Goal: Task Accomplishment & Management: Manage account settings

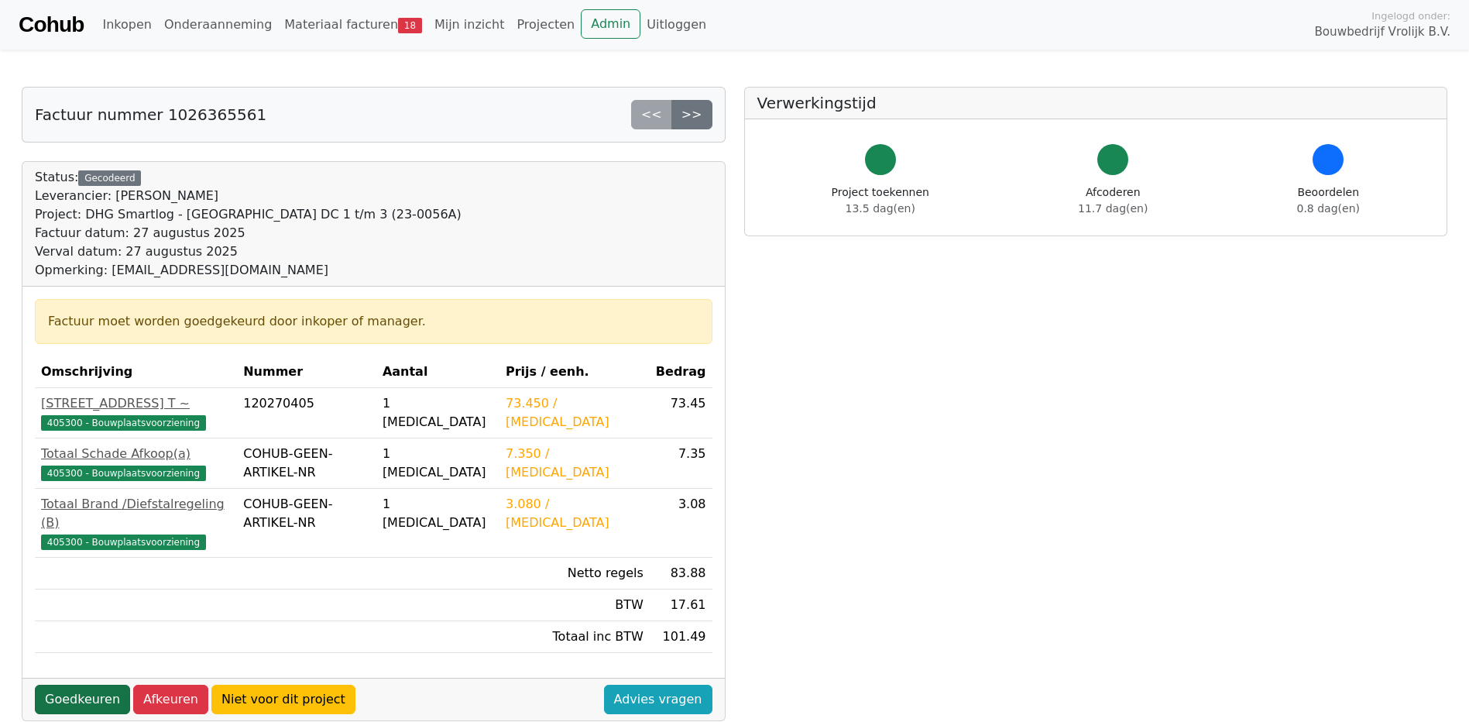
click at [71, 685] on link "Goedkeuren" at bounding box center [82, 699] width 95 height 29
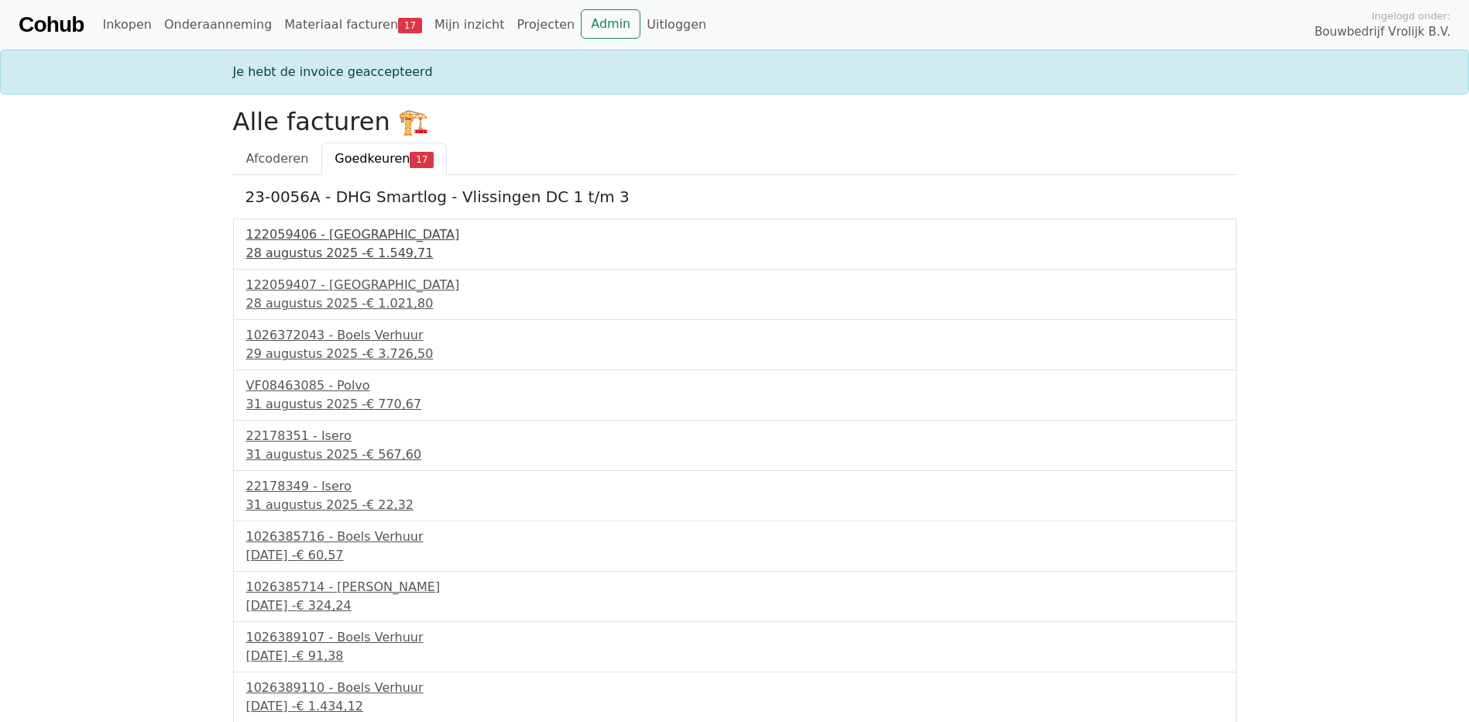
click at [306, 236] on div "122059406 - PontMeyer" at bounding box center [734, 234] width 977 height 19
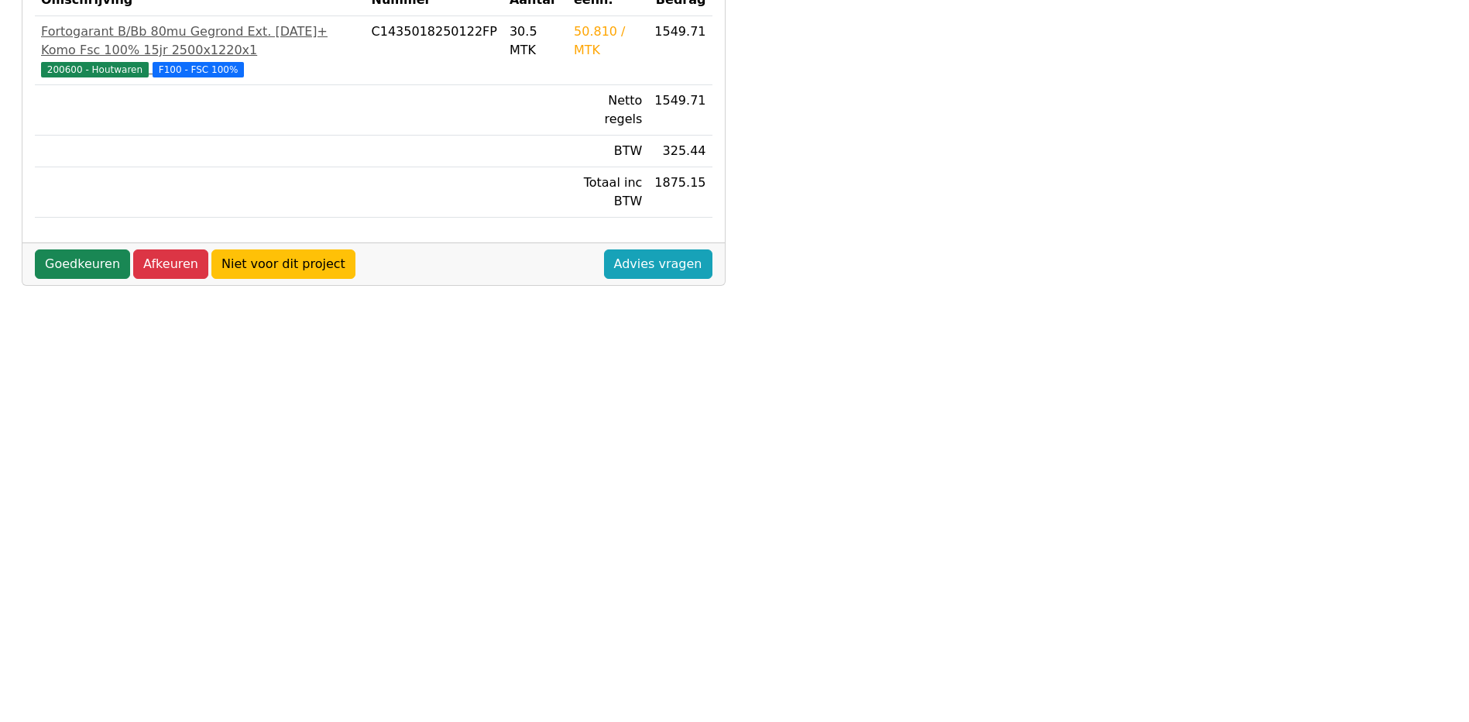
scroll to position [387, 0]
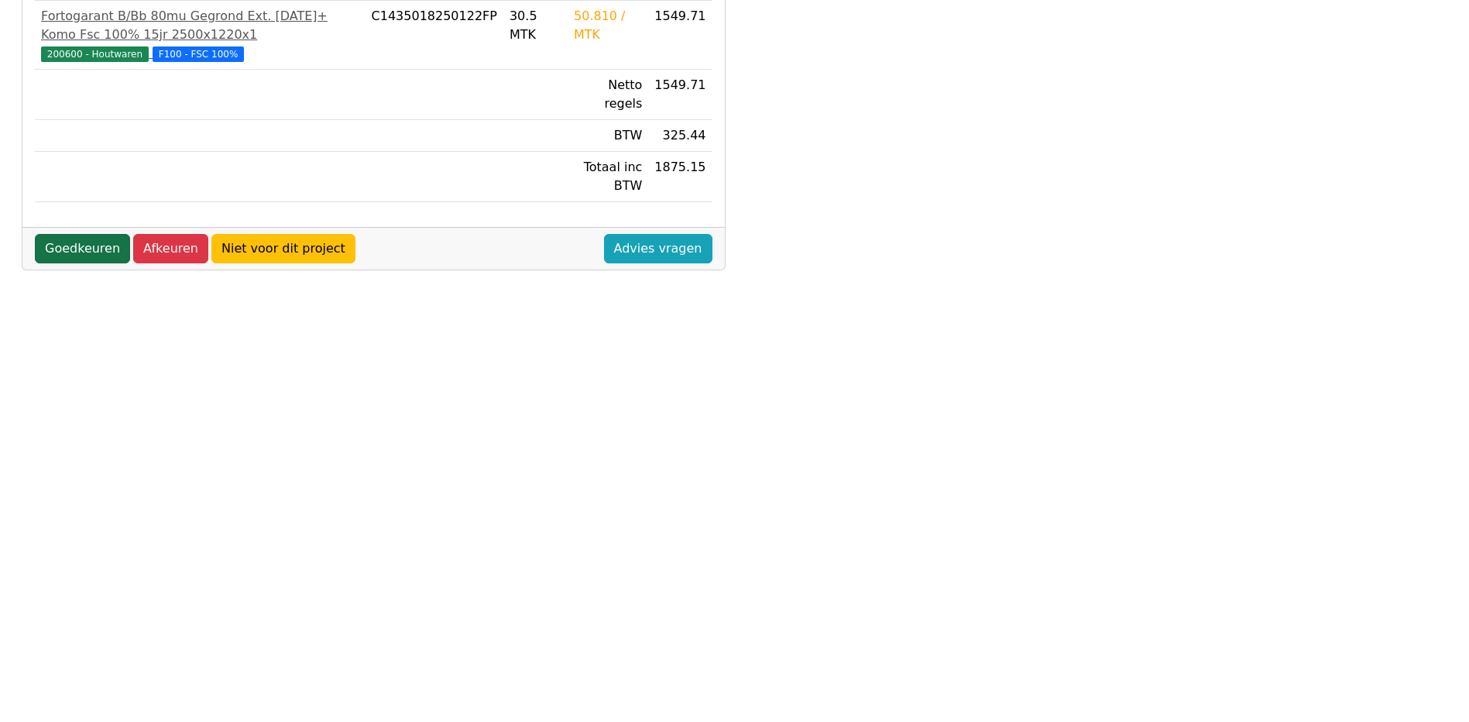
click at [79, 234] on link "Goedkeuren" at bounding box center [82, 248] width 95 height 29
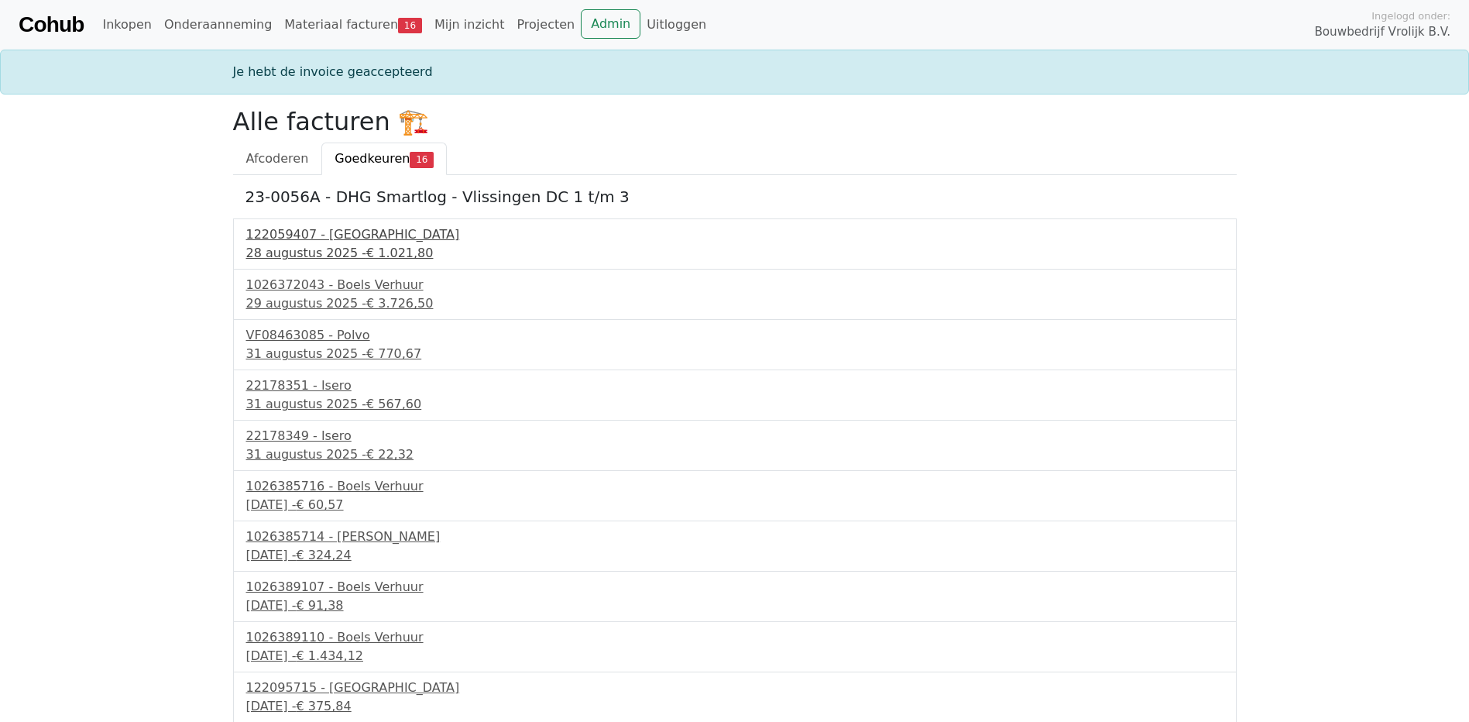
click at [316, 240] on div "122059407 - PontMeyer" at bounding box center [734, 234] width 977 height 19
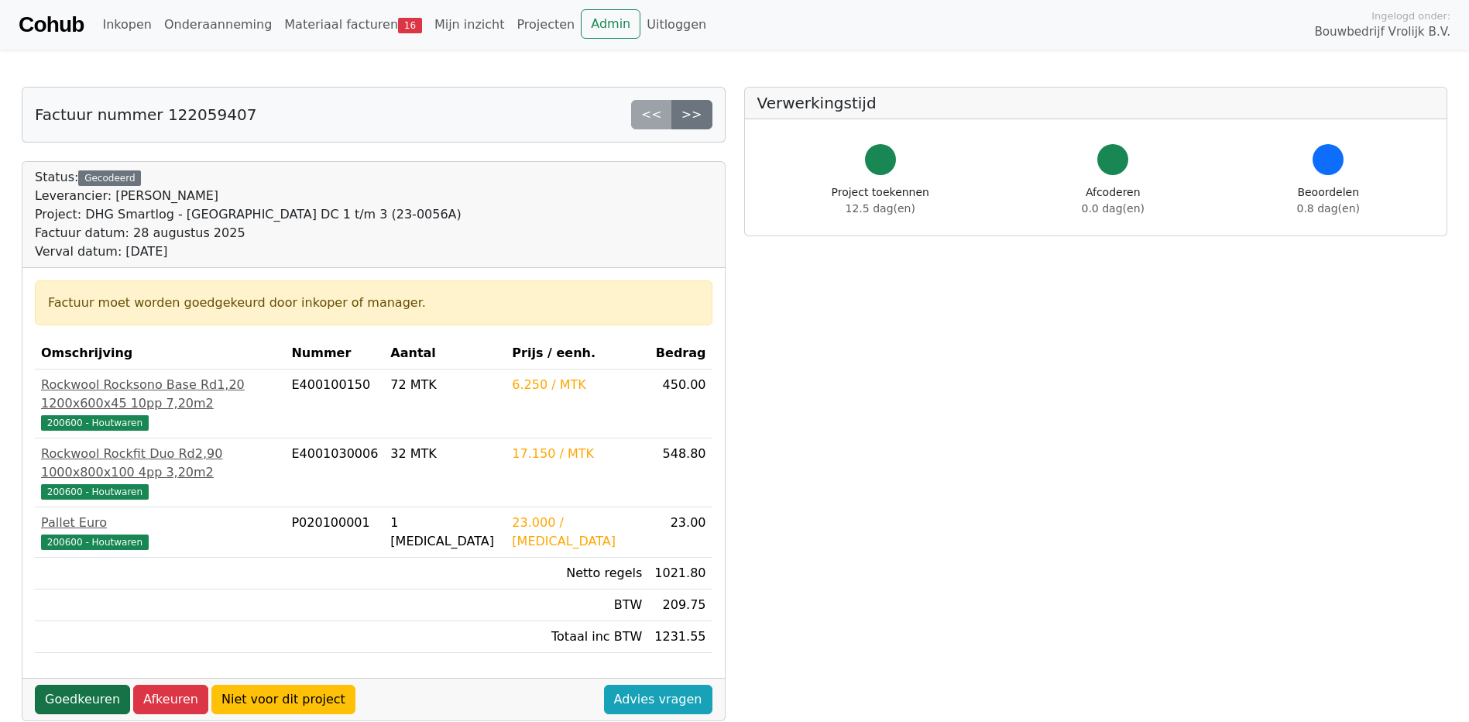
click at [69, 685] on link "Goedkeuren" at bounding box center [82, 699] width 95 height 29
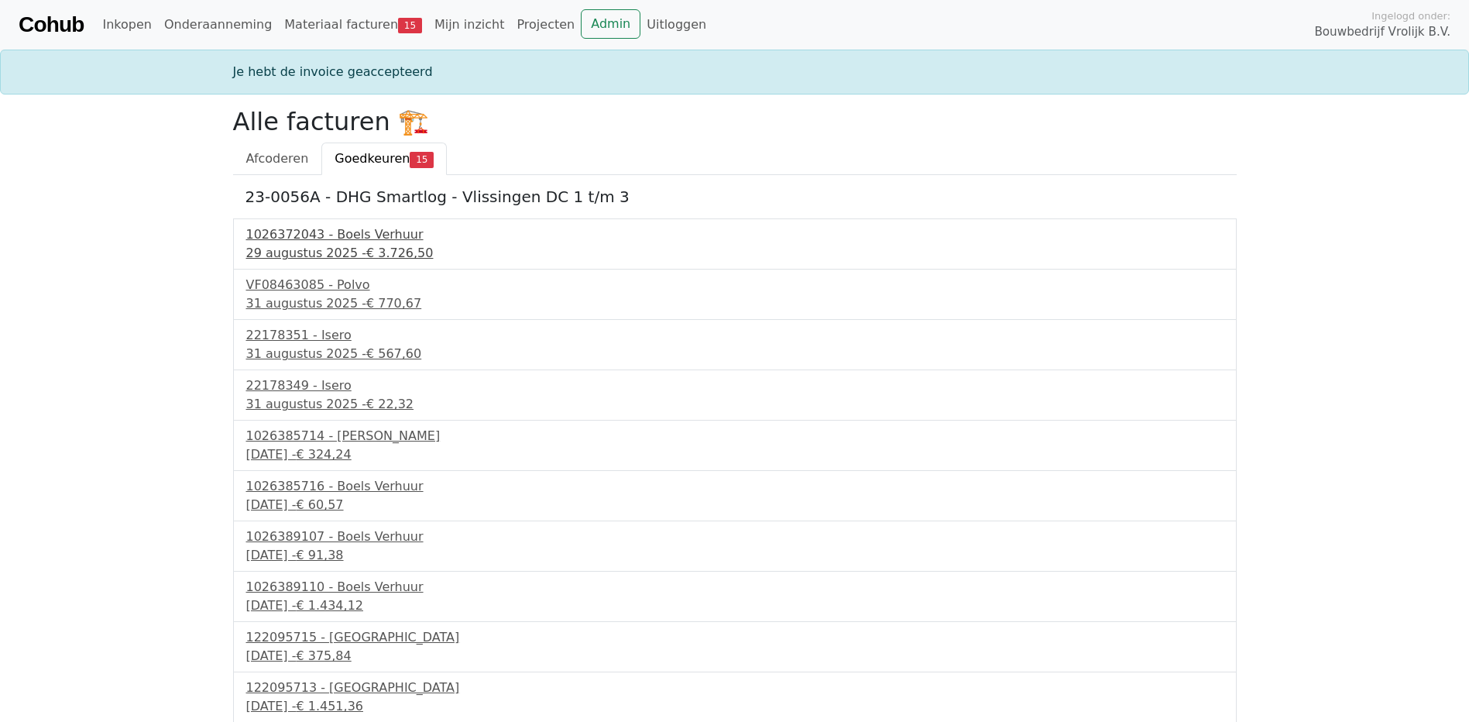
click at [311, 235] on div "1026372043 - Boels Verhuur" at bounding box center [734, 234] width 977 height 19
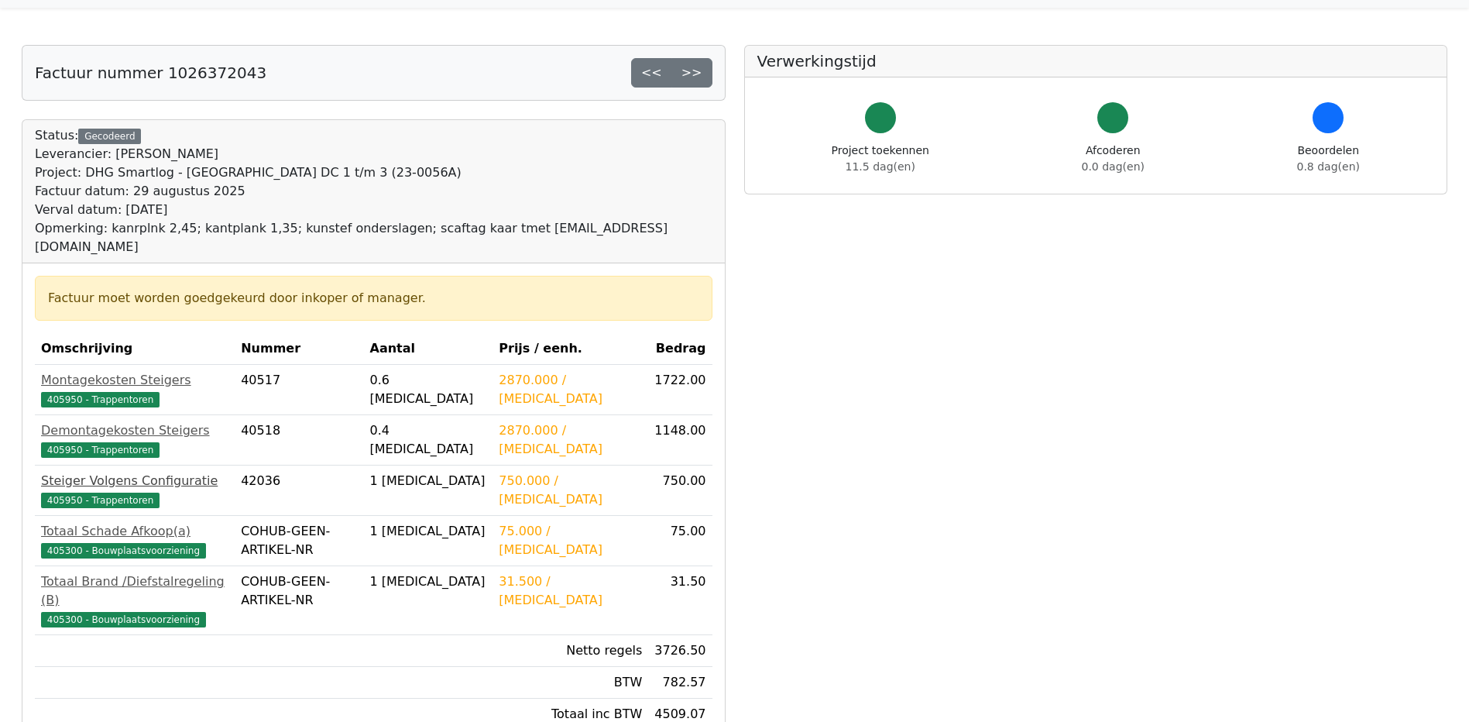
scroll to position [155, 0]
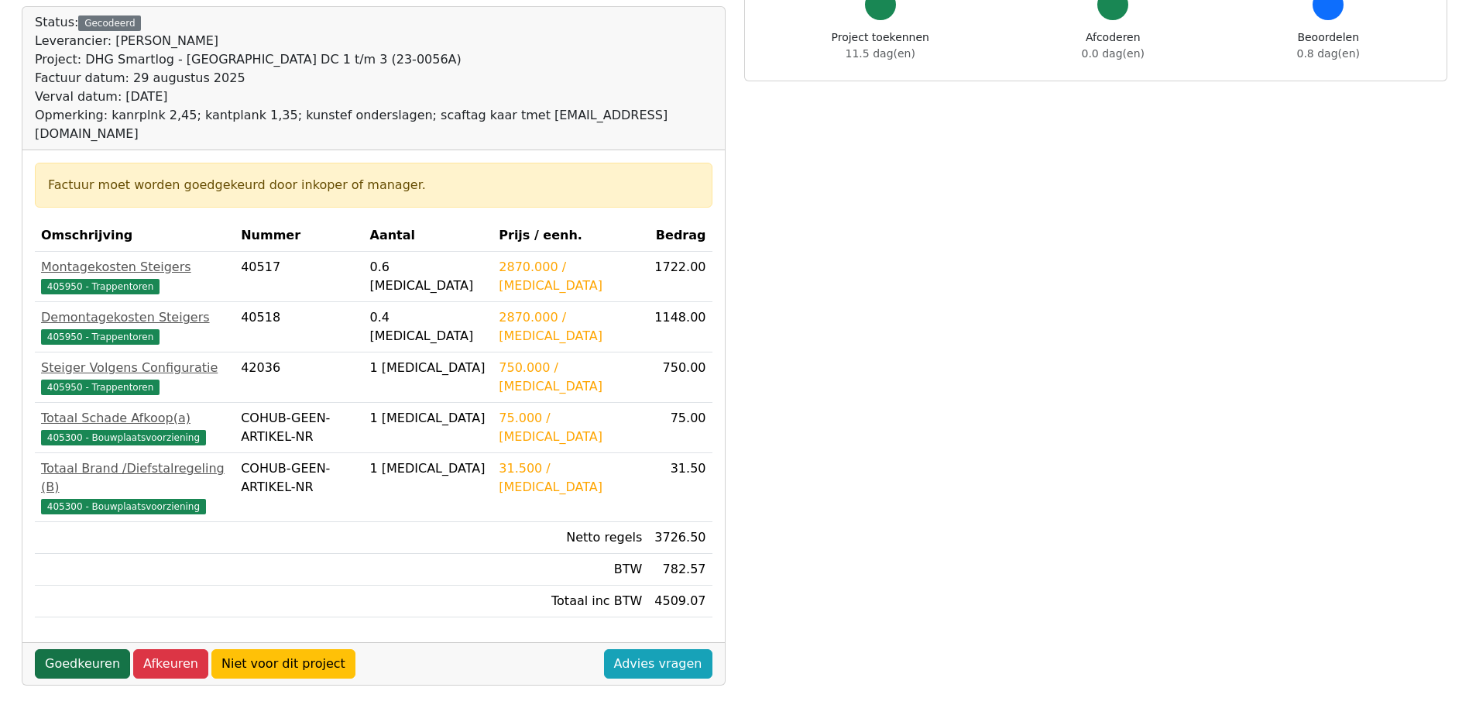
click at [70, 649] on link "Goedkeuren" at bounding box center [82, 663] width 95 height 29
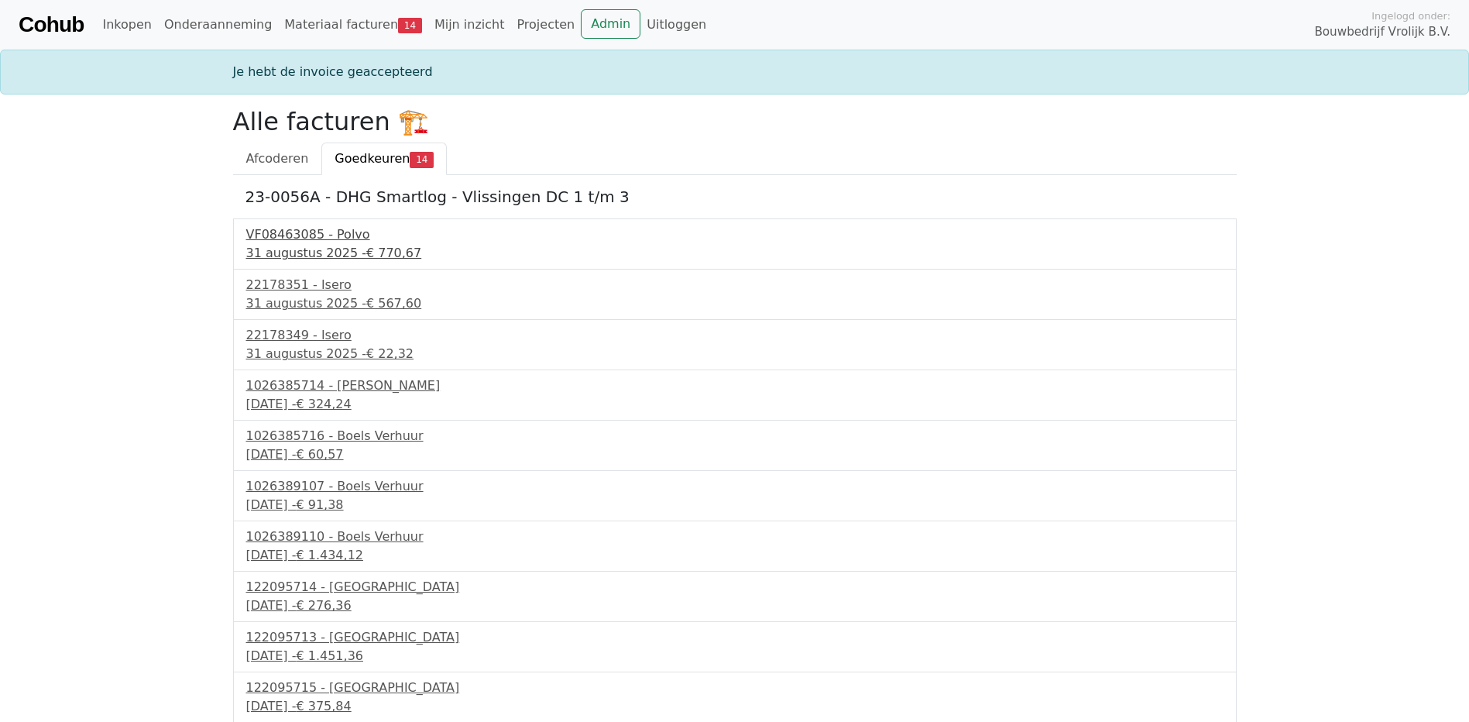
click at [300, 235] on div "VF08463085 - Polvo" at bounding box center [734, 234] width 977 height 19
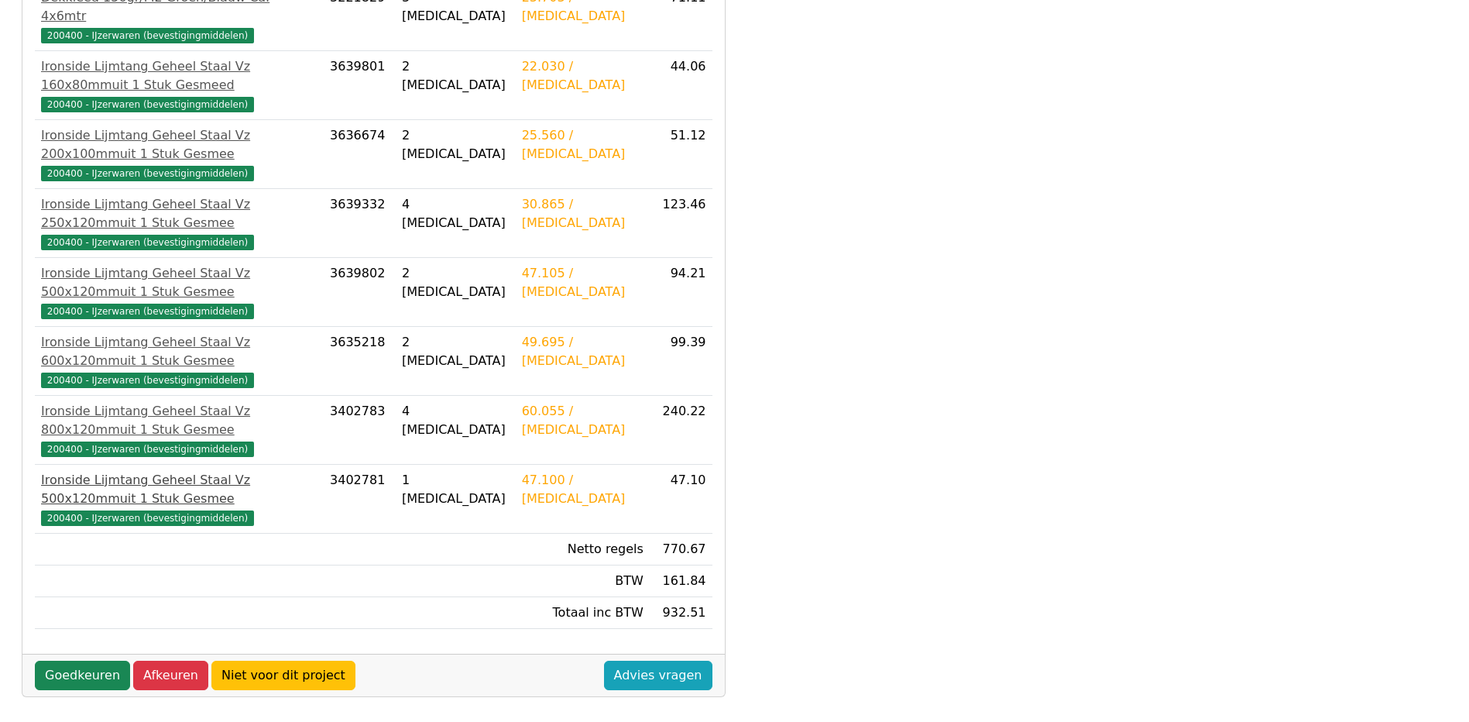
scroll to position [427, 0]
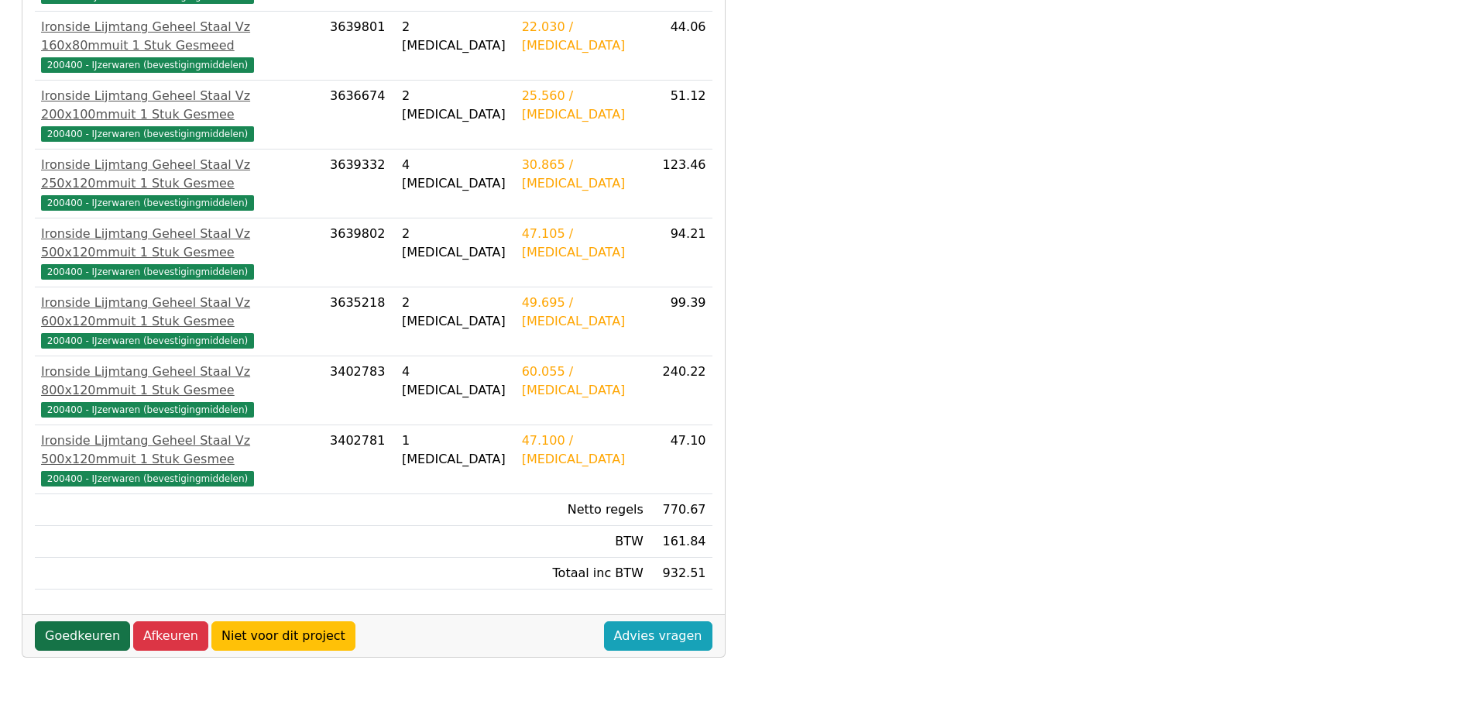
click at [70, 621] on link "Goedkeuren" at bounding box center [82, 635] width 95 height 29
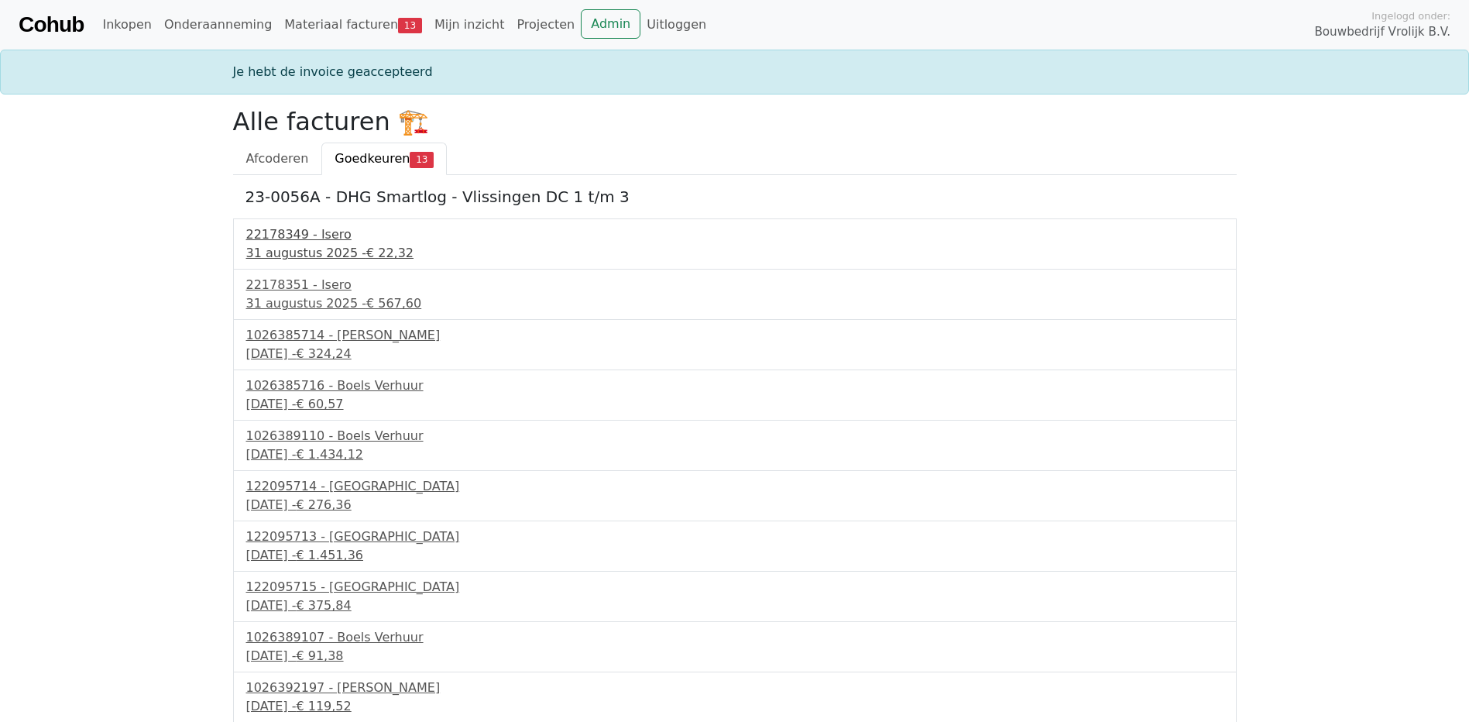
click at [297, 238] on div "22178349 - Isero" at bounding box center [734, 234] width 977 height 19
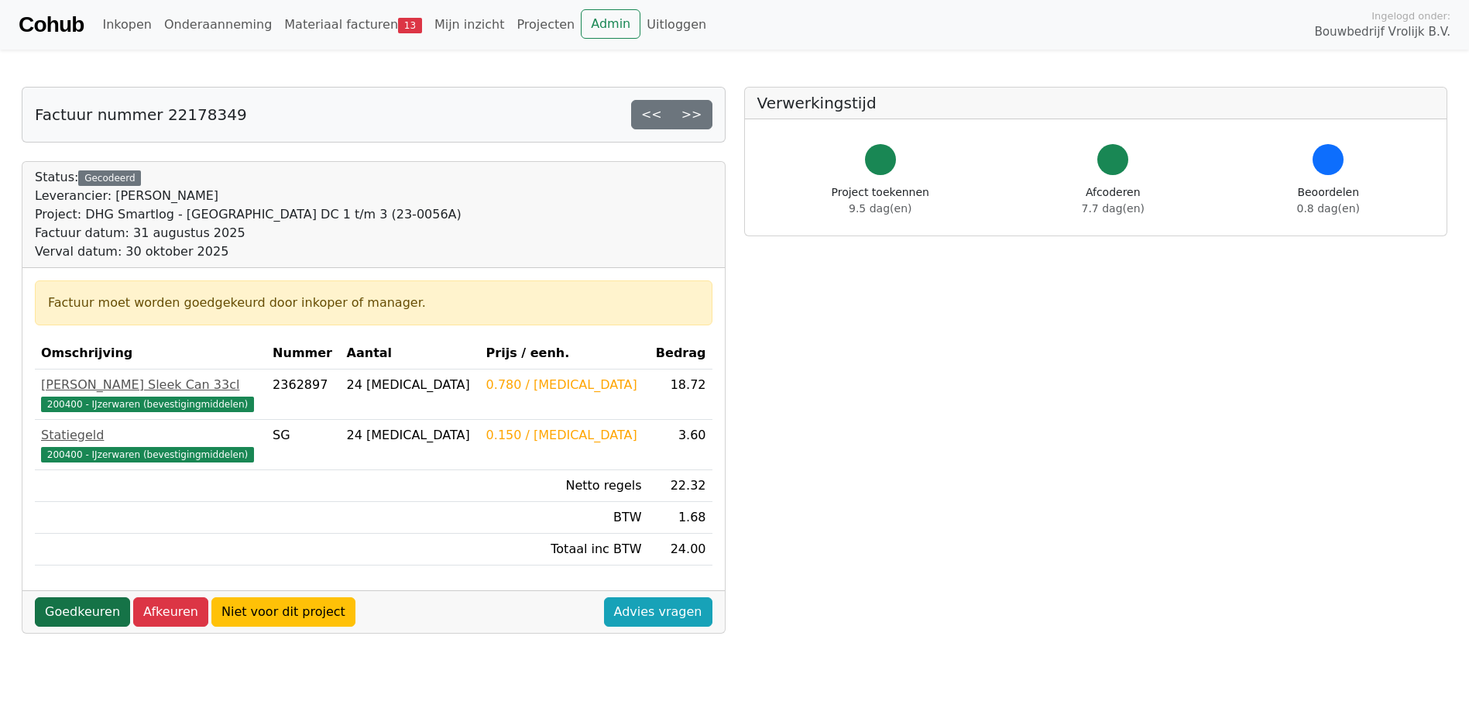
click at [79, 606] on link "Goedkeuren" at bounding box center [82, 611] width 95 height 29
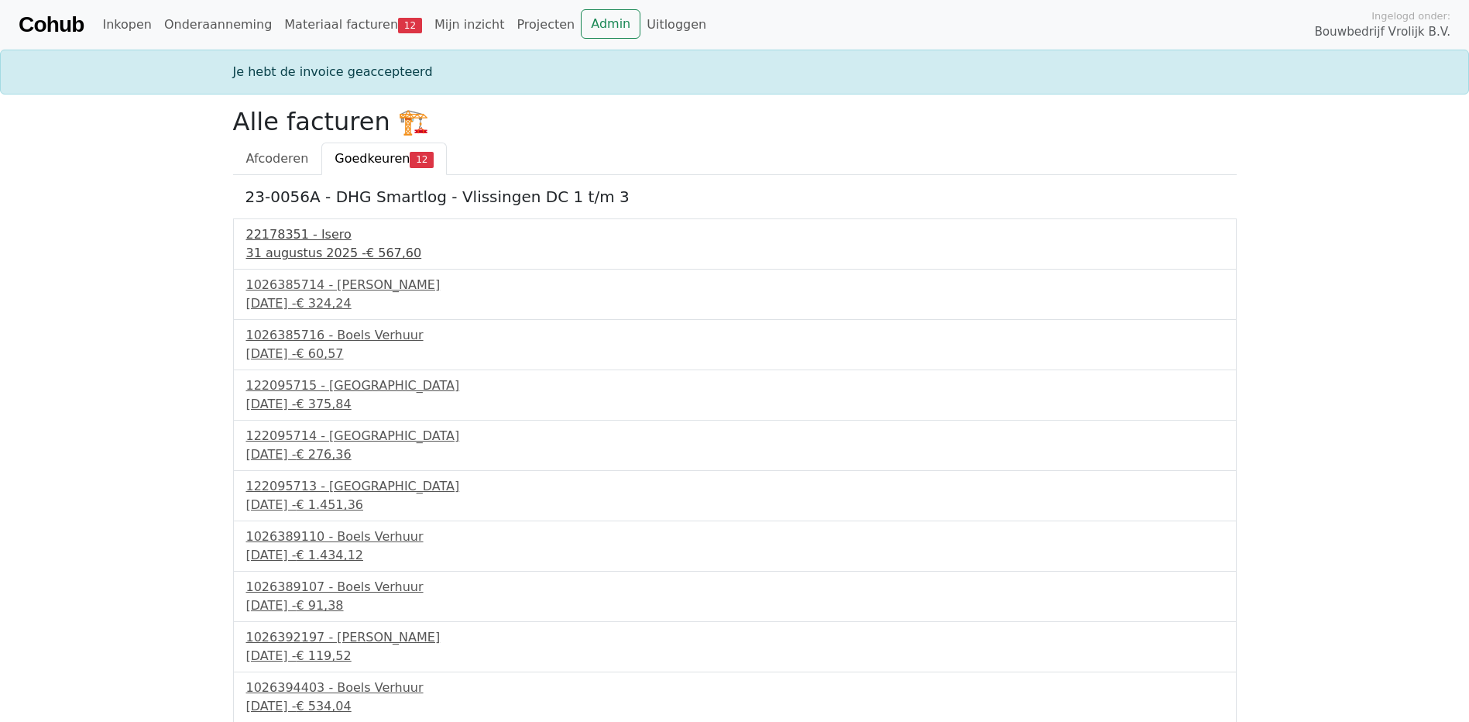
click at [294, 239] on div "22178351 - Isero" at bounding box center [734, 234] width 977 height 19
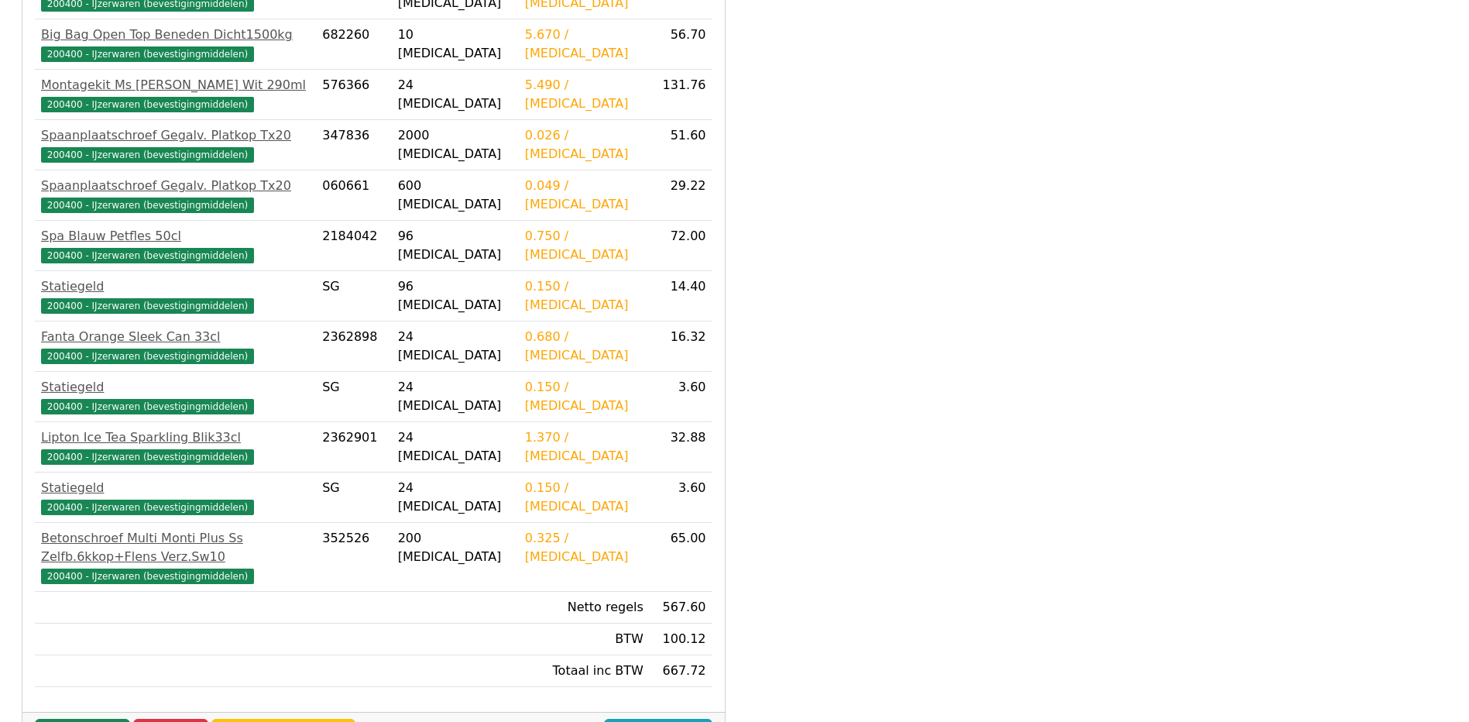
scroll to position [553, 0]
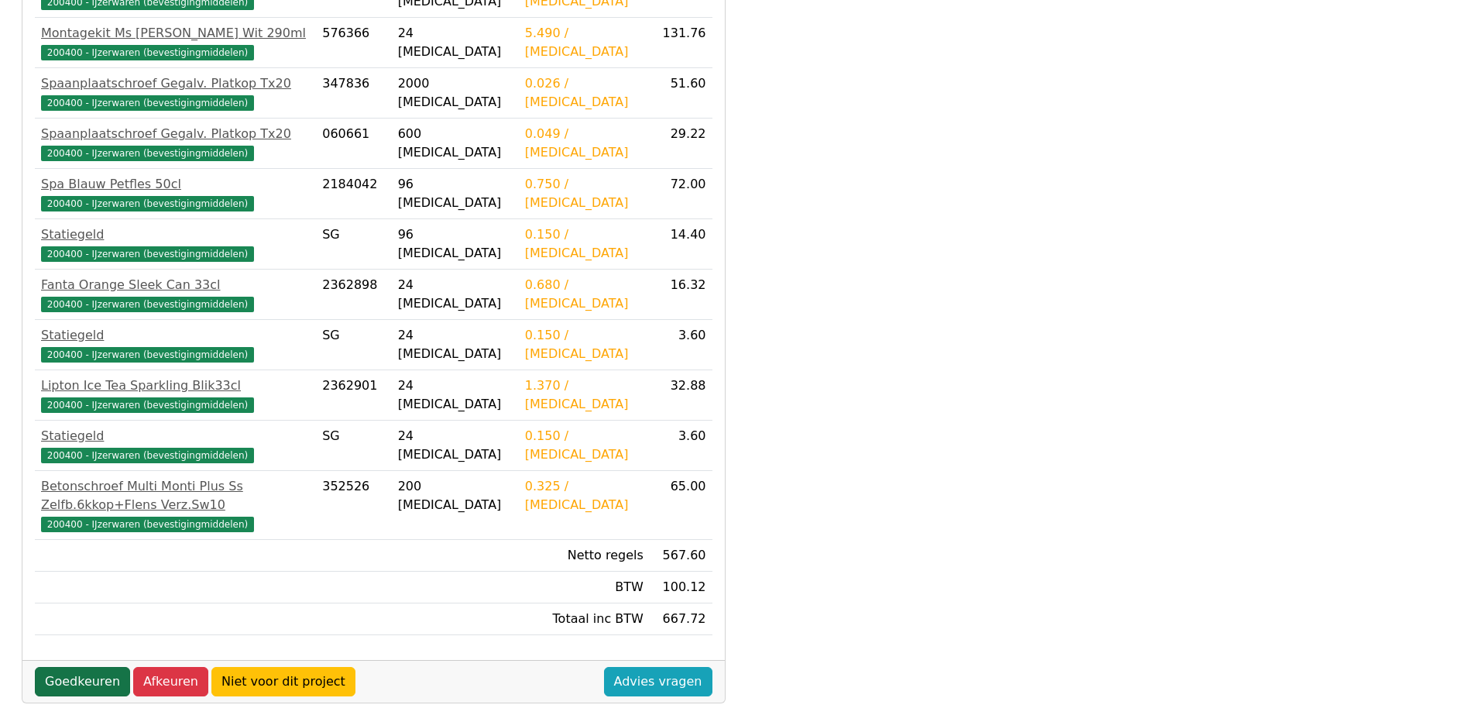
click at [71, 667] on link "Goedkeuren" at bounding box center [82, 681] width 95 height 29
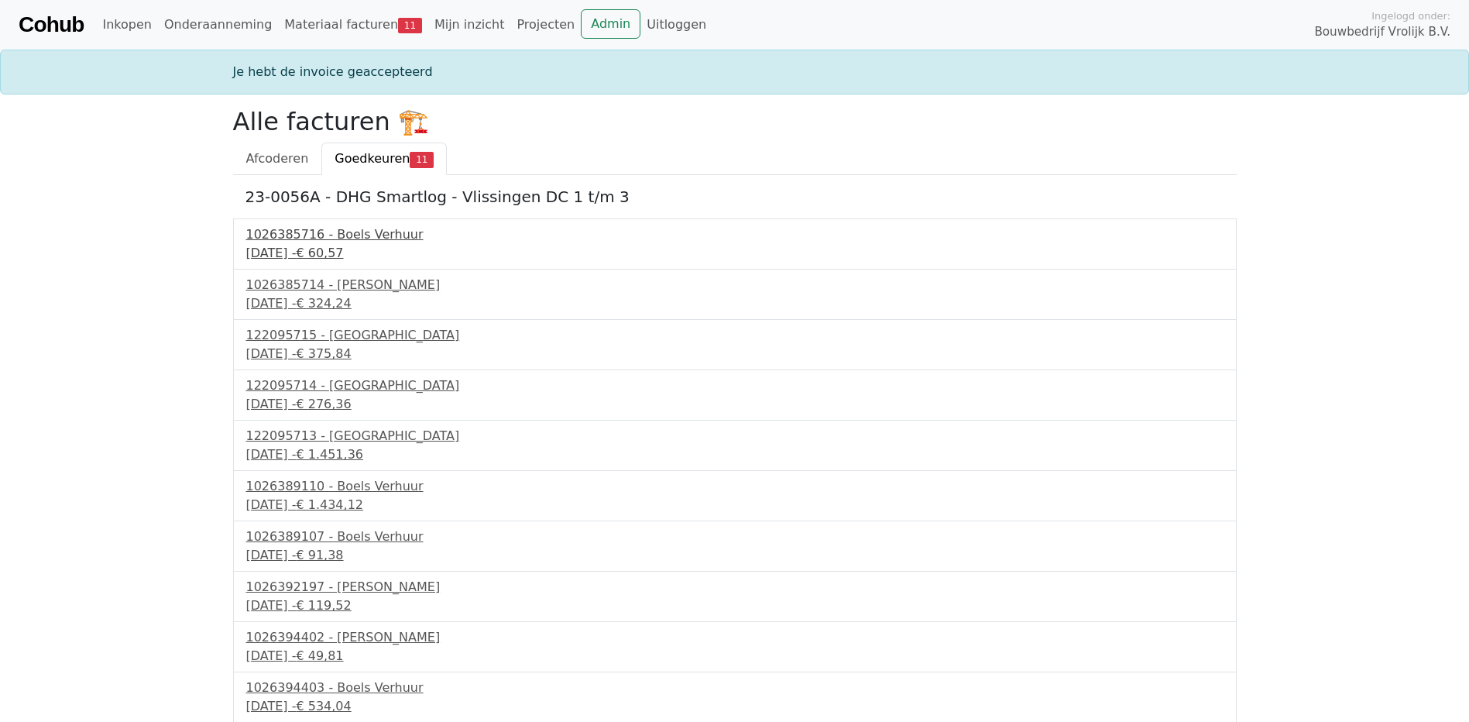
click at [304, 236] on div "1026385716 - Boels Verhuur" at bounding box center [734, 234] width 977 height 19
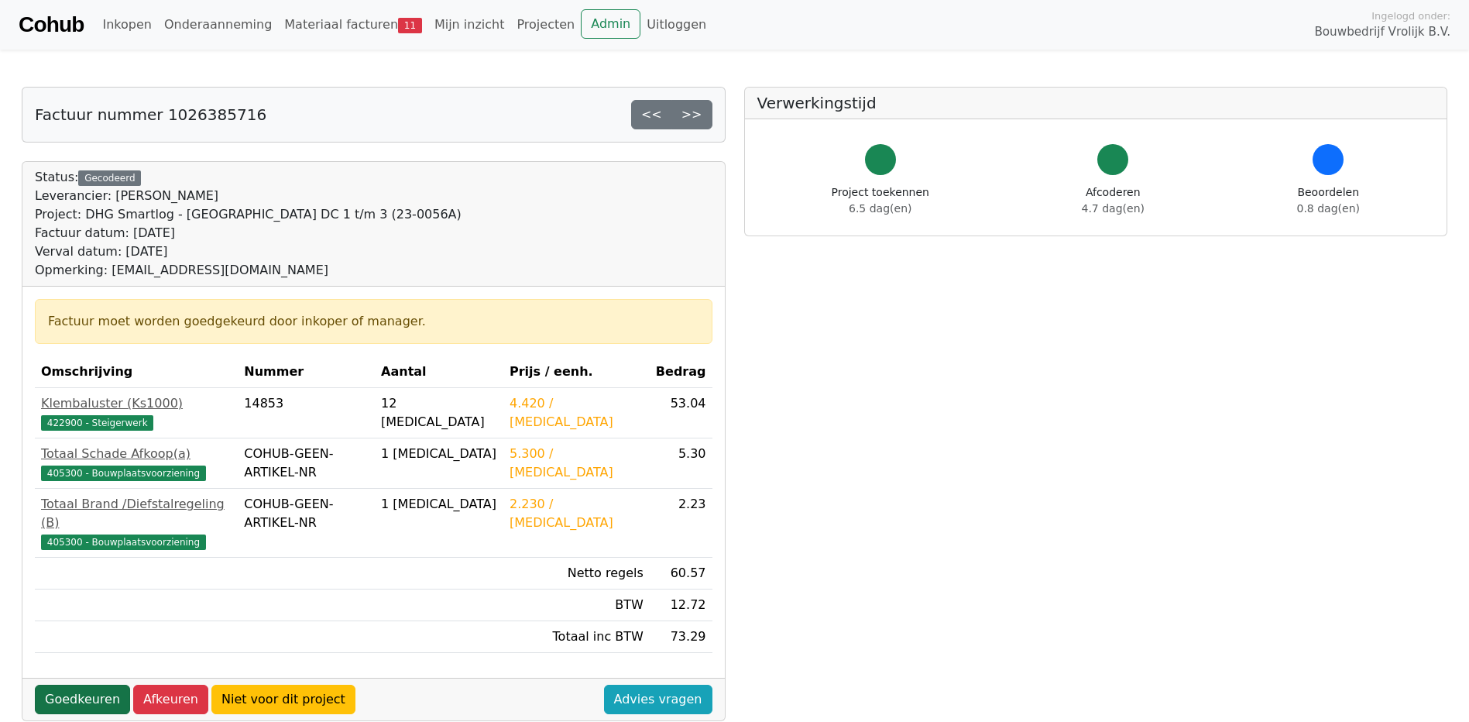
click at [75, 685] on link "Goedkeuren" at bounding box center [82, 699] width 95 height 29
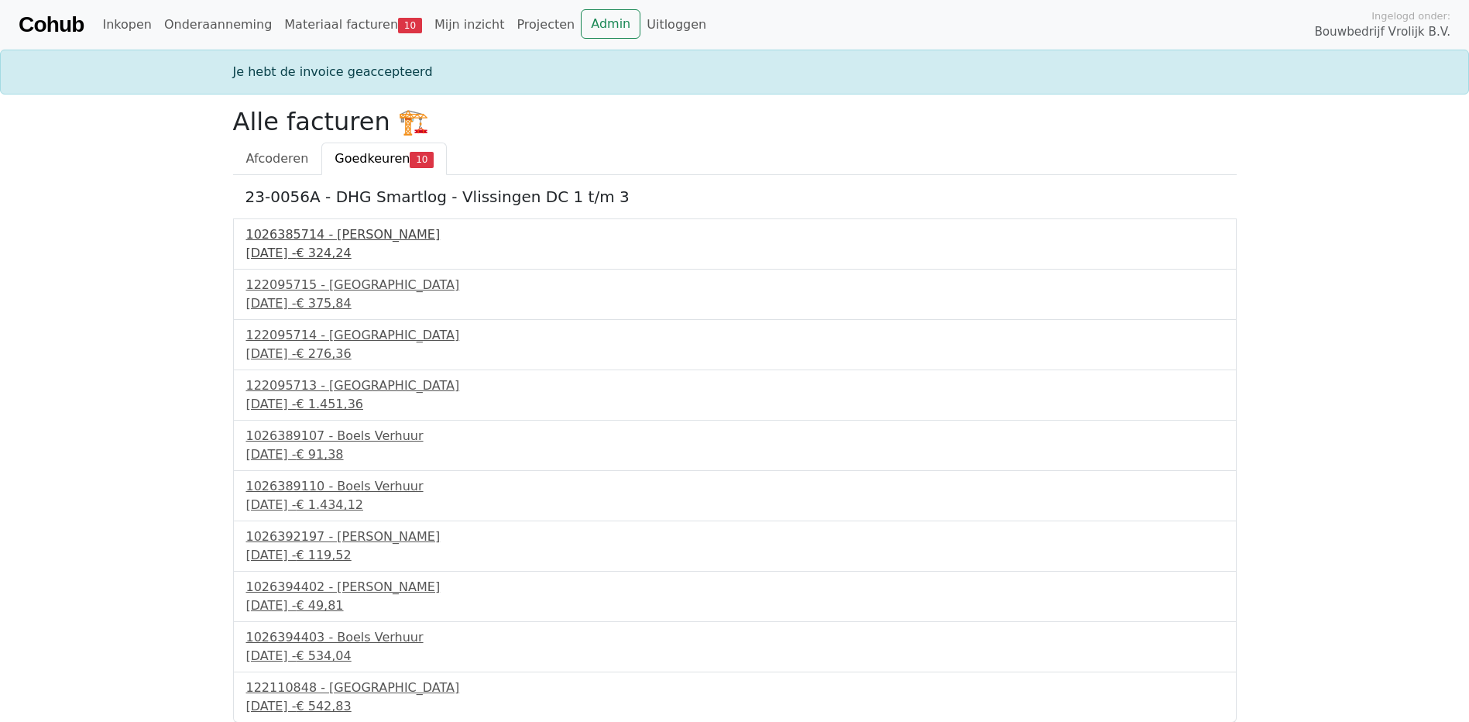
click at [315, 236] on div "1026385714 - Boels Verhuur" at bounding box center [734, 234] width 977 height 19
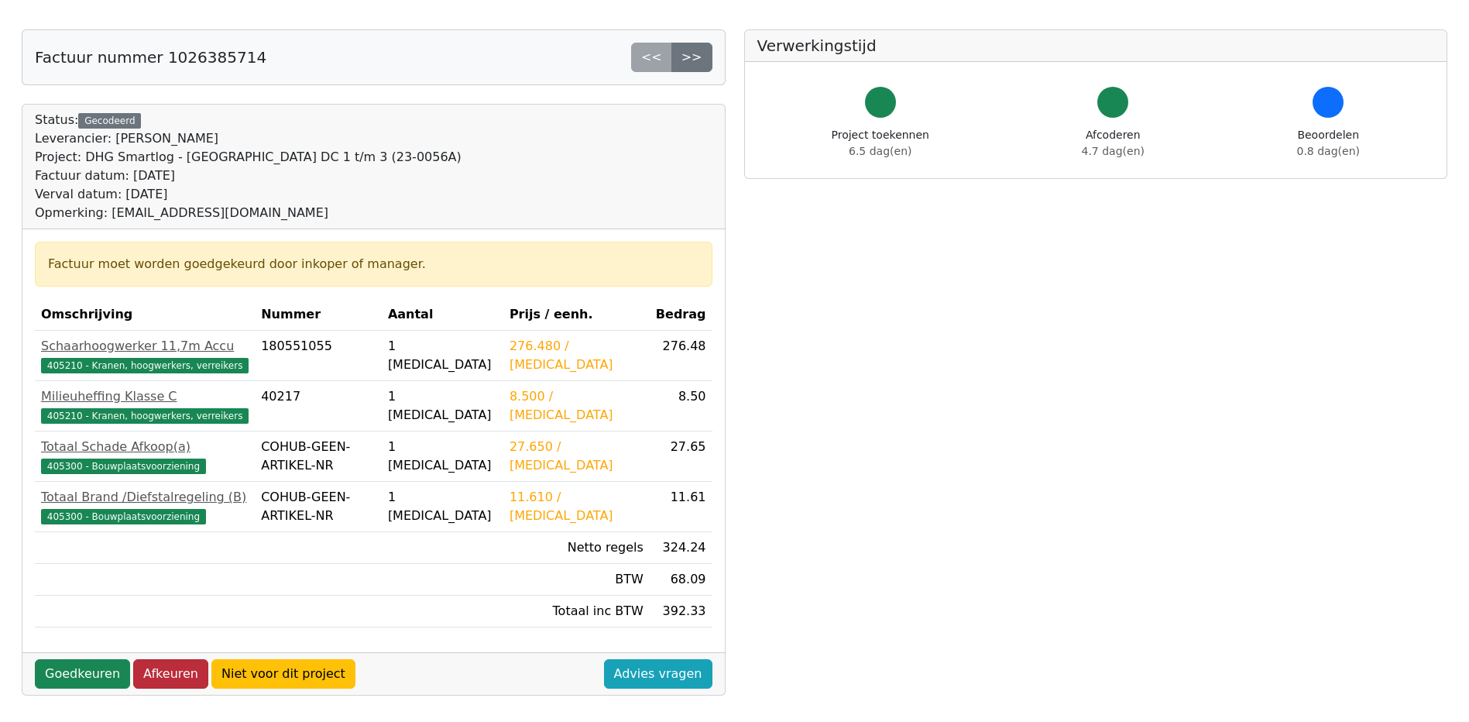
scroll to position [232, 0]
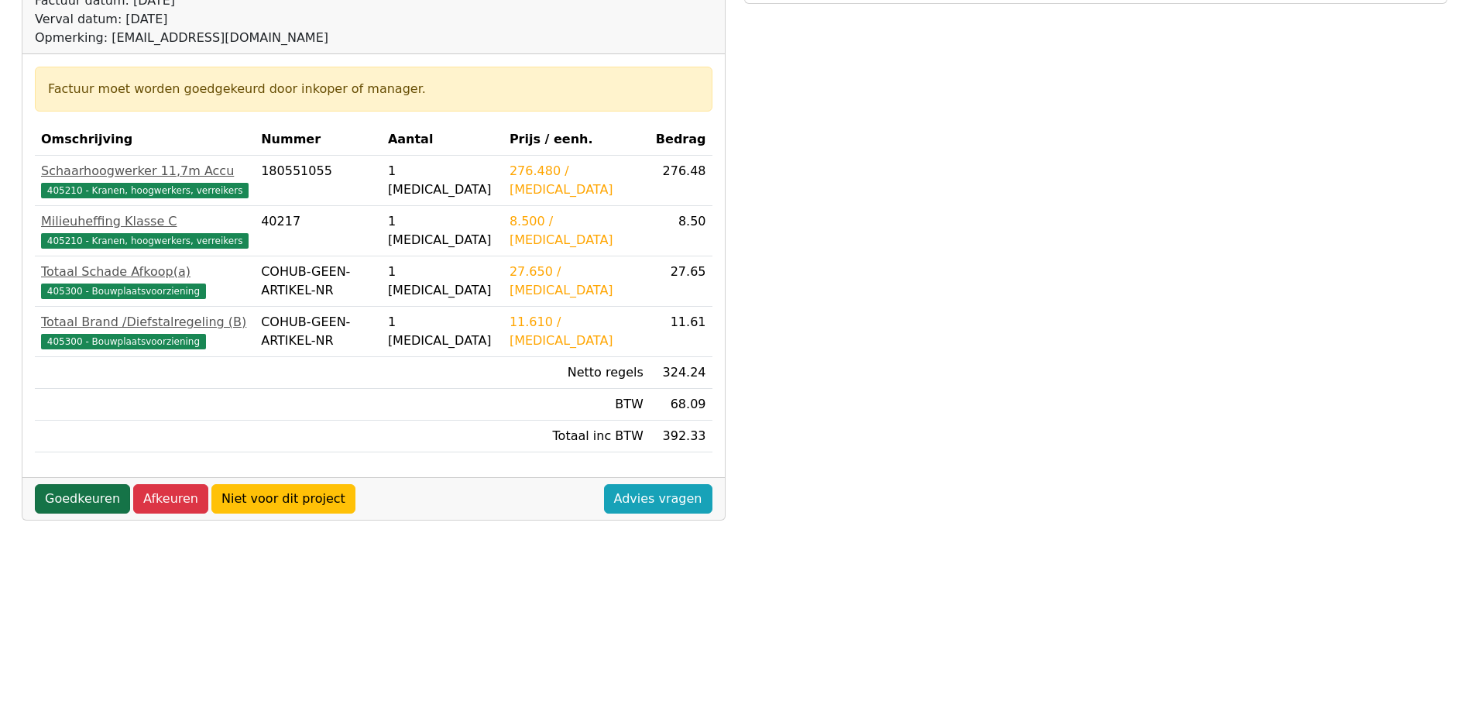
click at [80, 498] on link "Goedkeuren" at bounding box center [82, 498] width 95 height 29
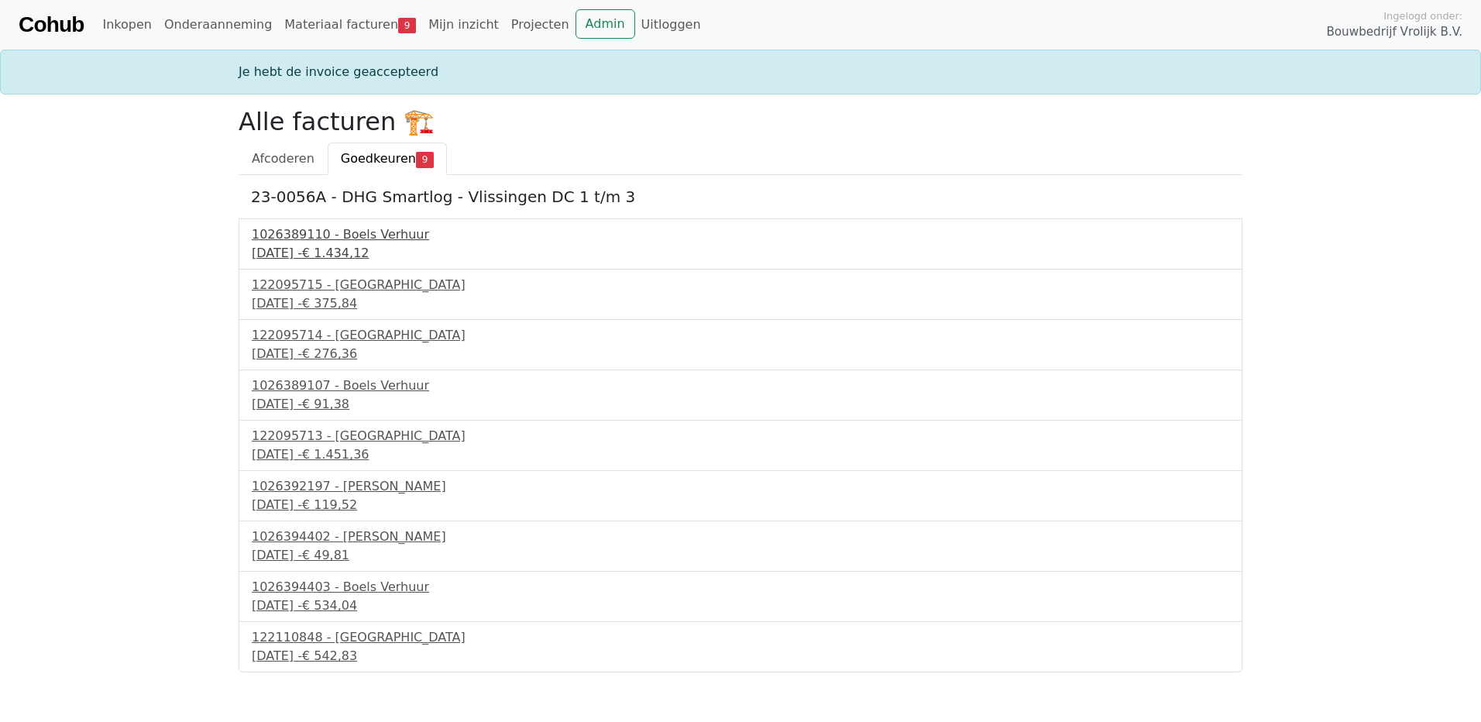
click at [336, 234] on div "1026389110 - Boels Verhuur" at bounding box center [740, 234] width 977 height 19
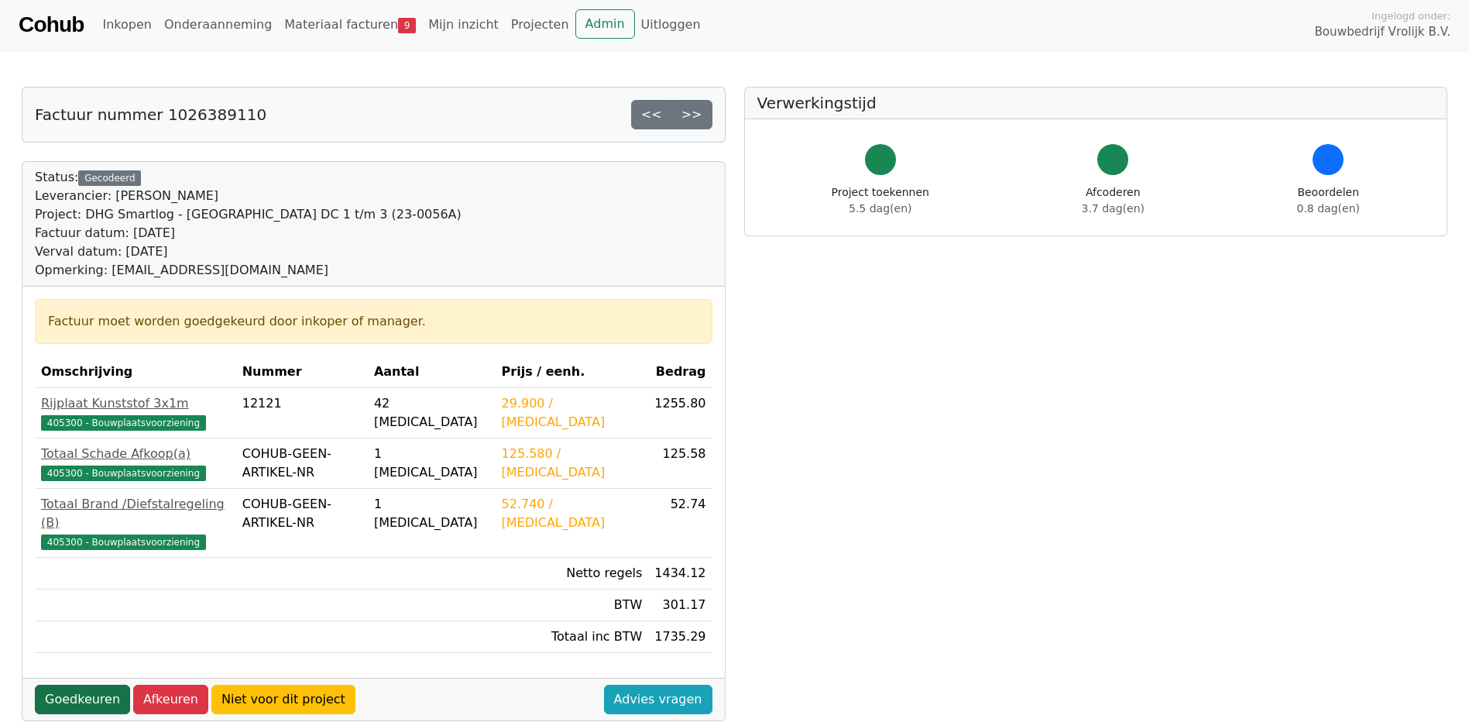
click at [74, 685] on link "Goedkeuren" at bounding box center [82, 699] width 95 height 29
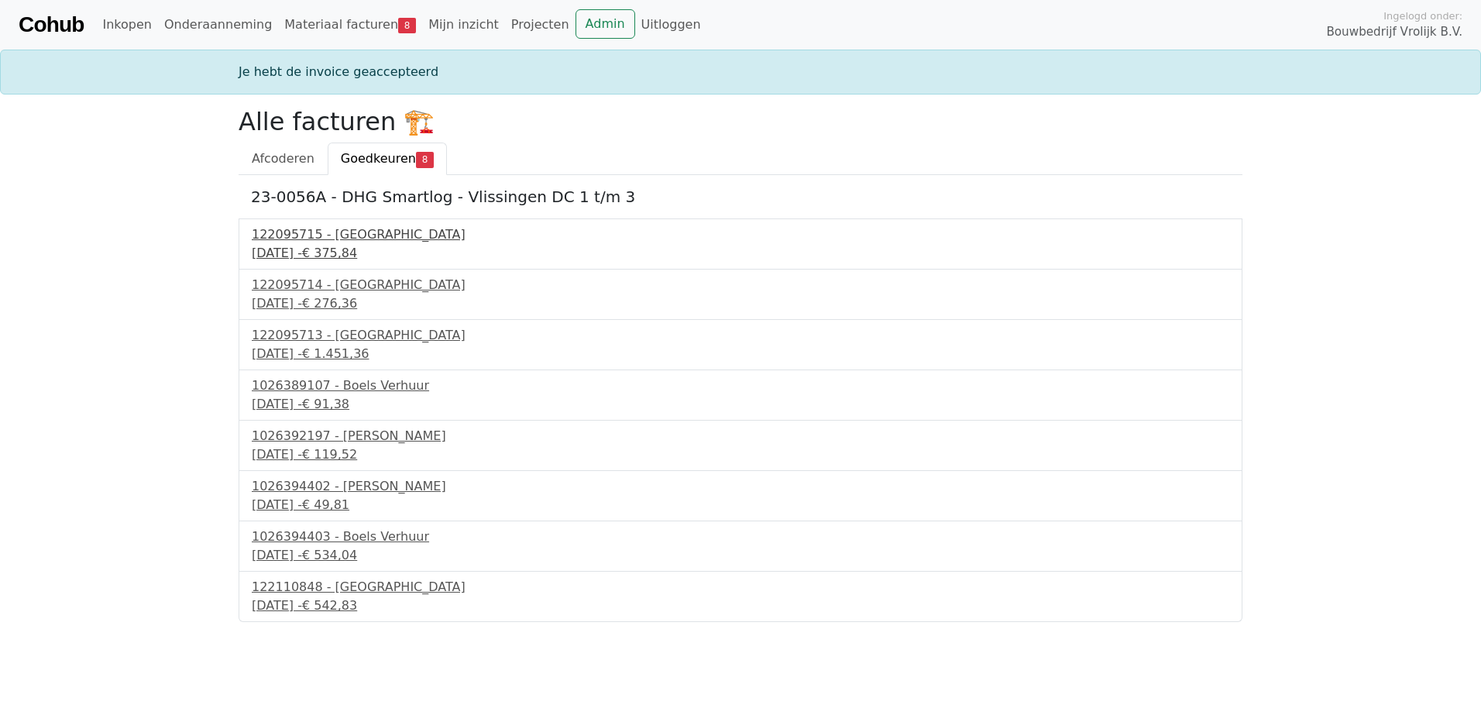
click at [316, 236] on div "122095715 - [GEOGRAPHIC_DATA]" at bounding box center [740, 234] width 977 height 19
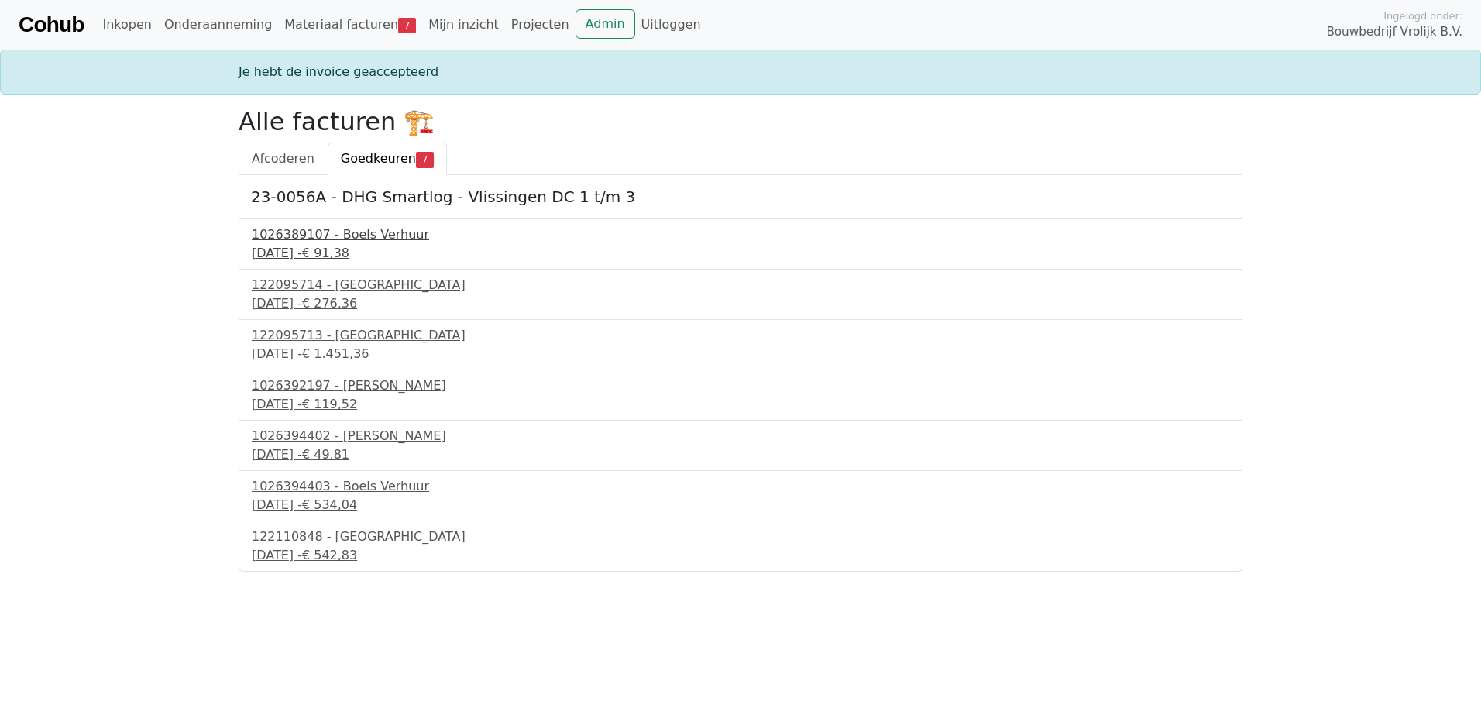
click at [335, 236] on div "1026389107 - Boels Verhuur" at bounding box center [740, 234] width 977 height 19
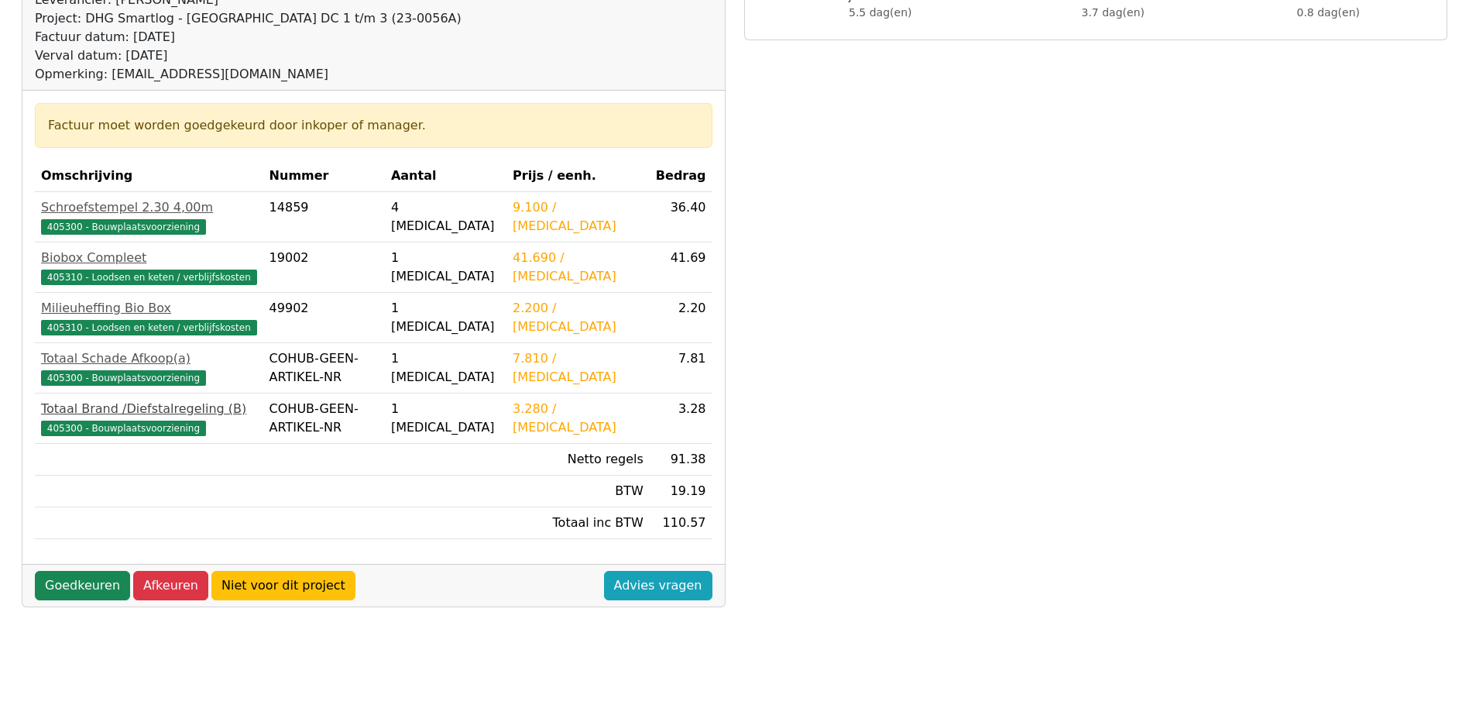
scroll to position [232, 0]
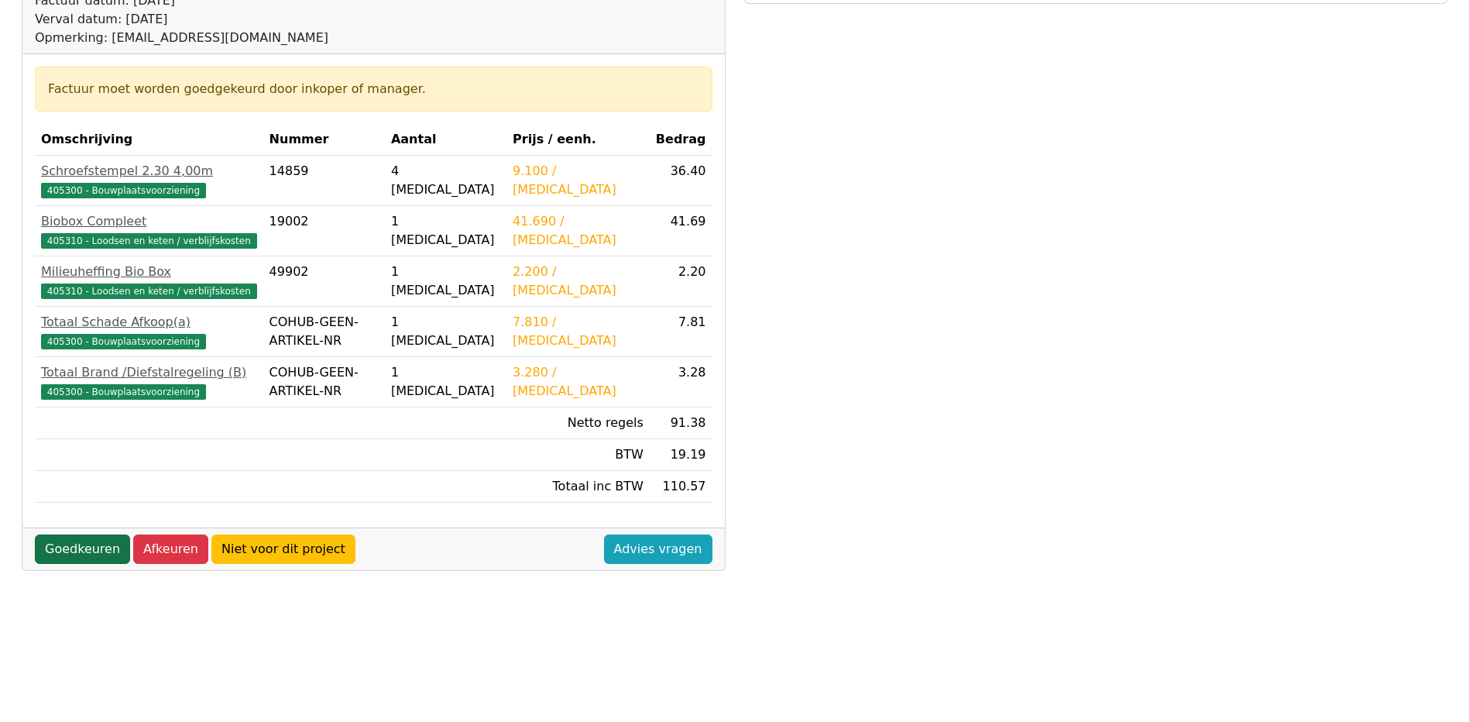
click at [76, 546] on link "Goedkeuren" at bounding box center [82, 548] width 95 height 29
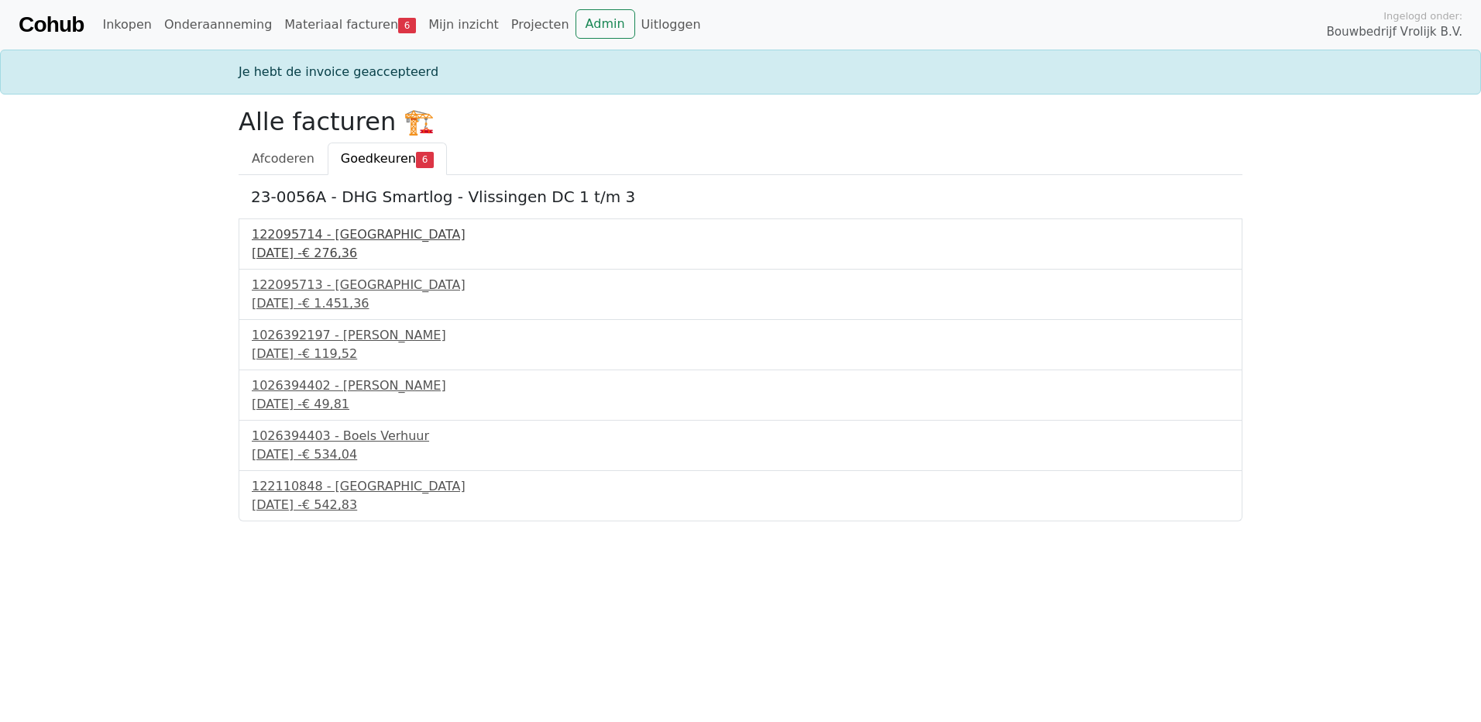
click at [307, 238] on div "122095714 - [GEOGRAPHIC_DATA]" at bounding box center [740, 234] width 977 height 19
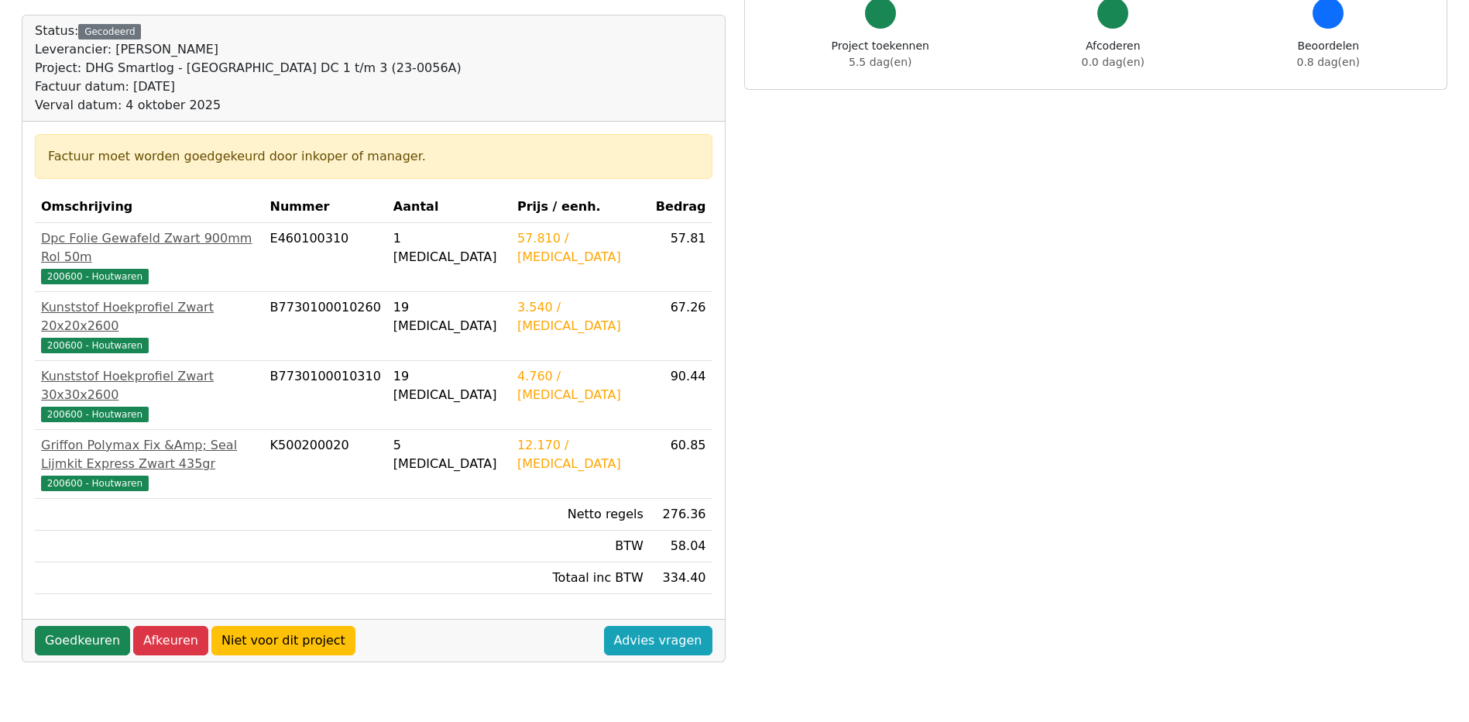
scroll to position [155, 0]
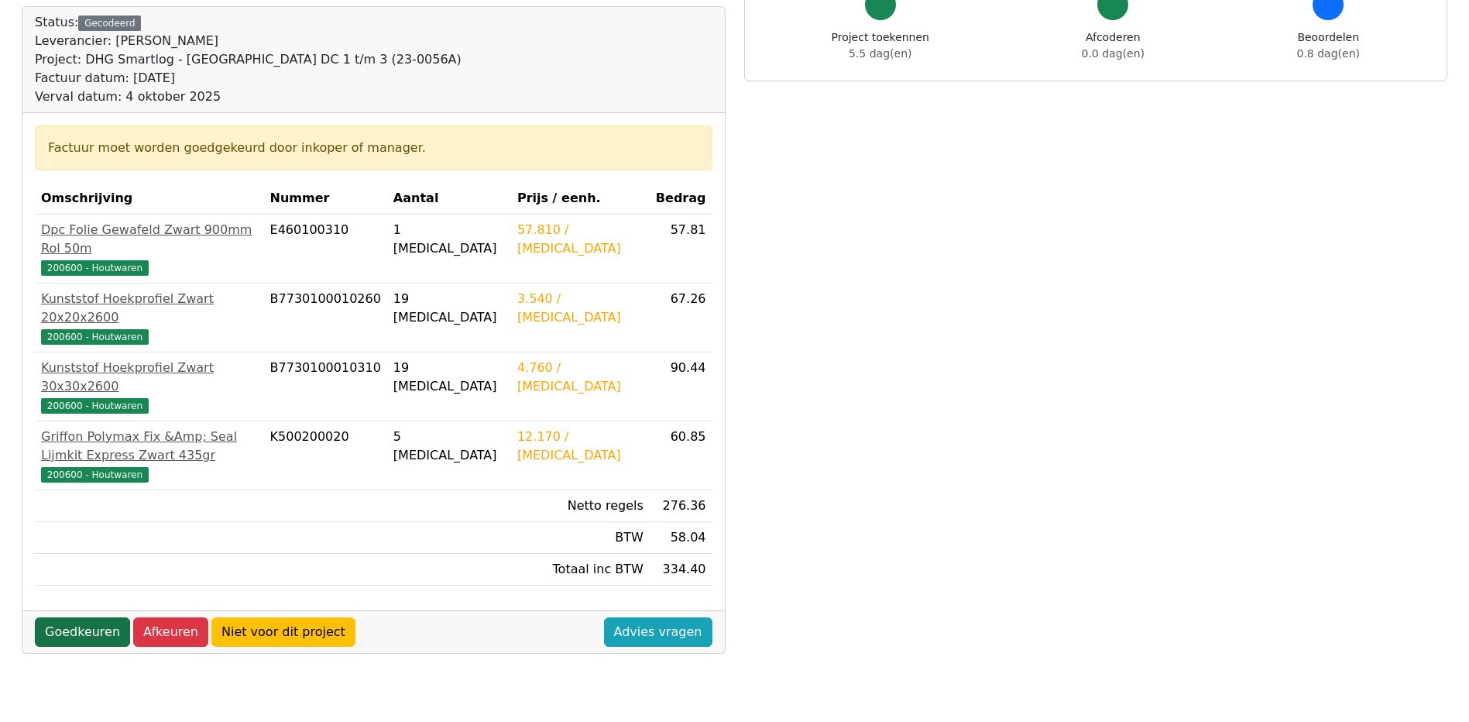
click at [79, 617] on link "Goedkeuren" at bounding box center [82, 631] width 95 height 29
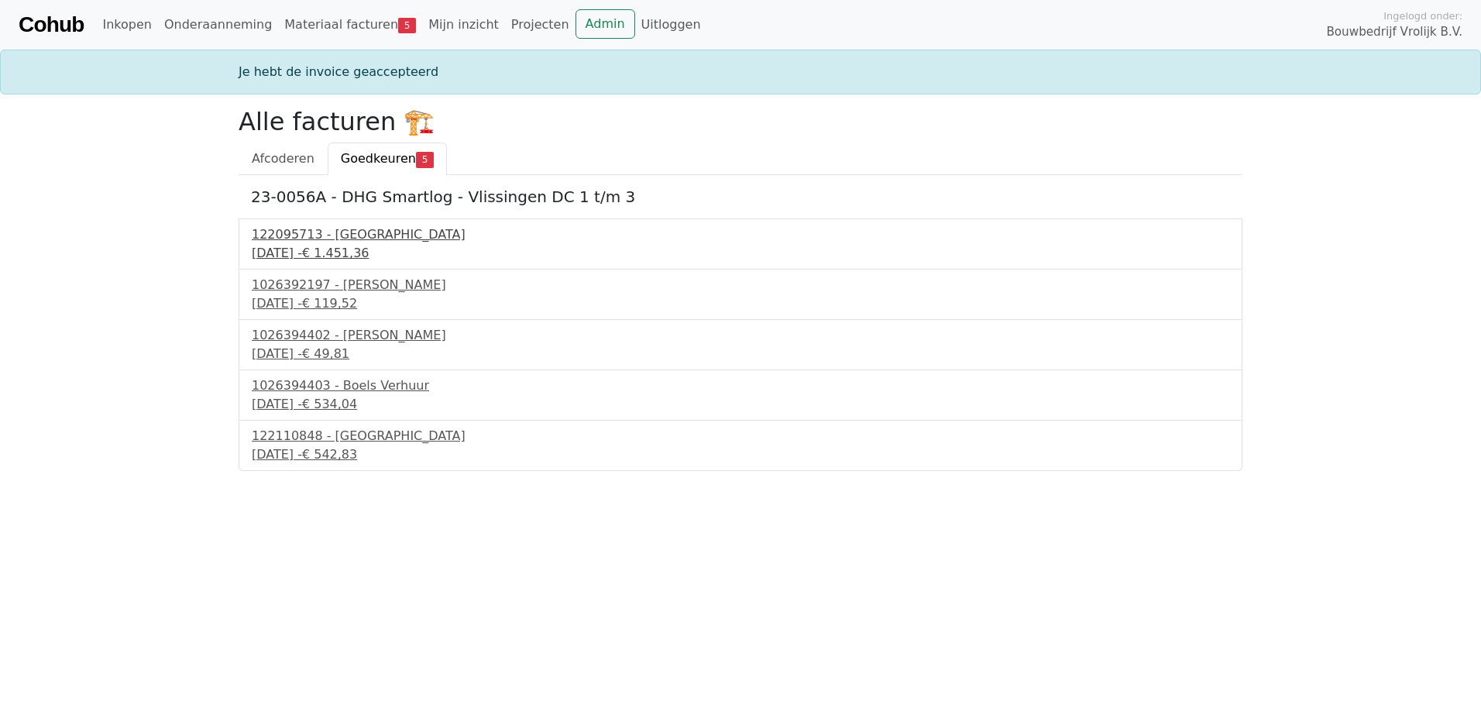
click at [318, 235] on div "122095713 - PontMeyer" at bounding box center [740, 234] width 977 height 19
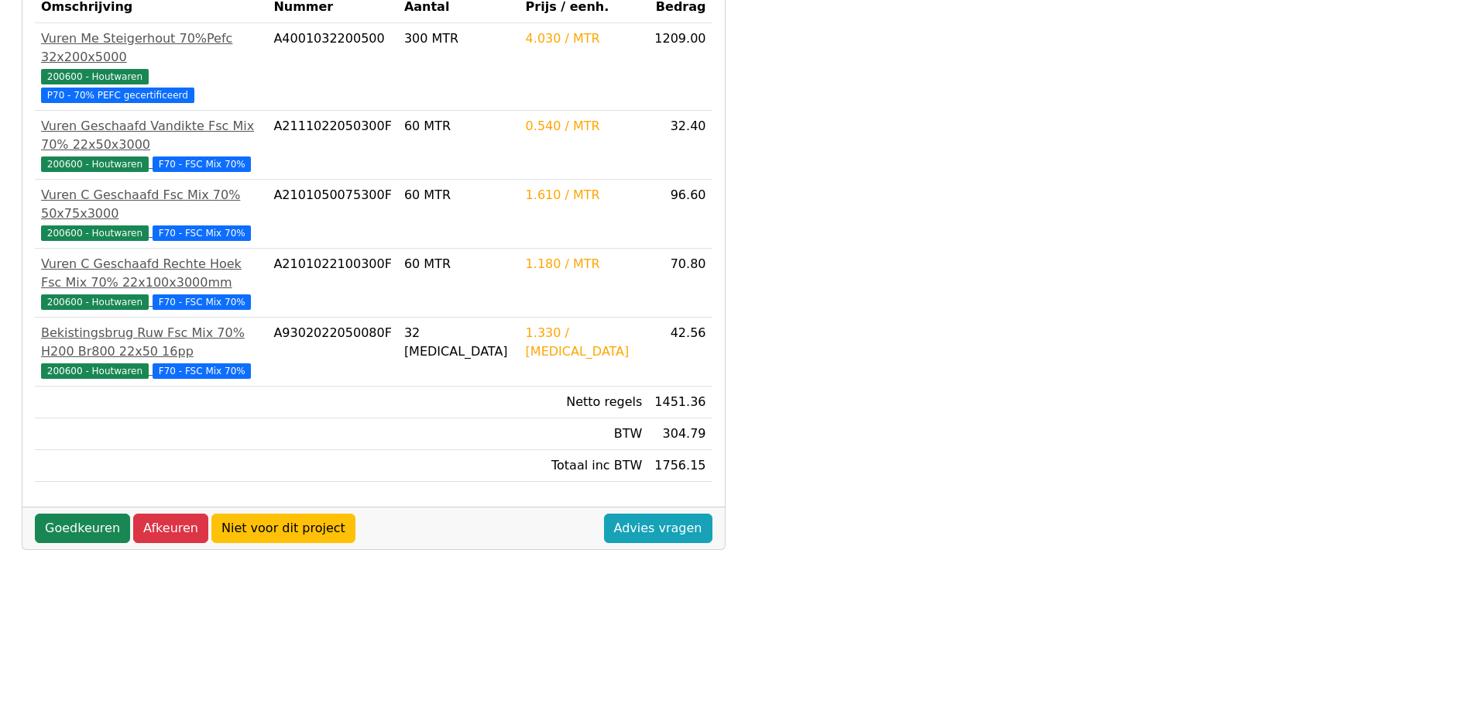
scroll to position [387, 0]
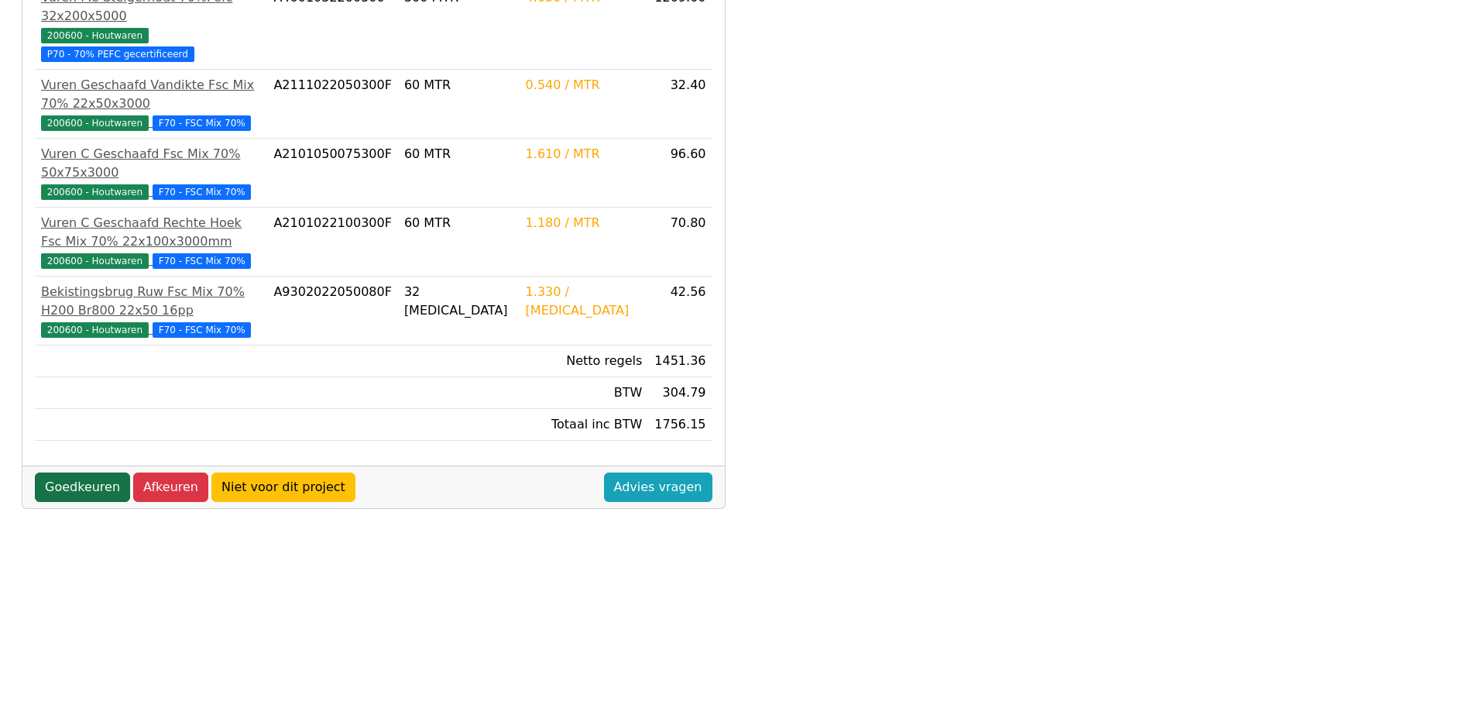
click at [81, 472] on link "Goedkeuren" at bounding box center [82, 486] width 95 height 29
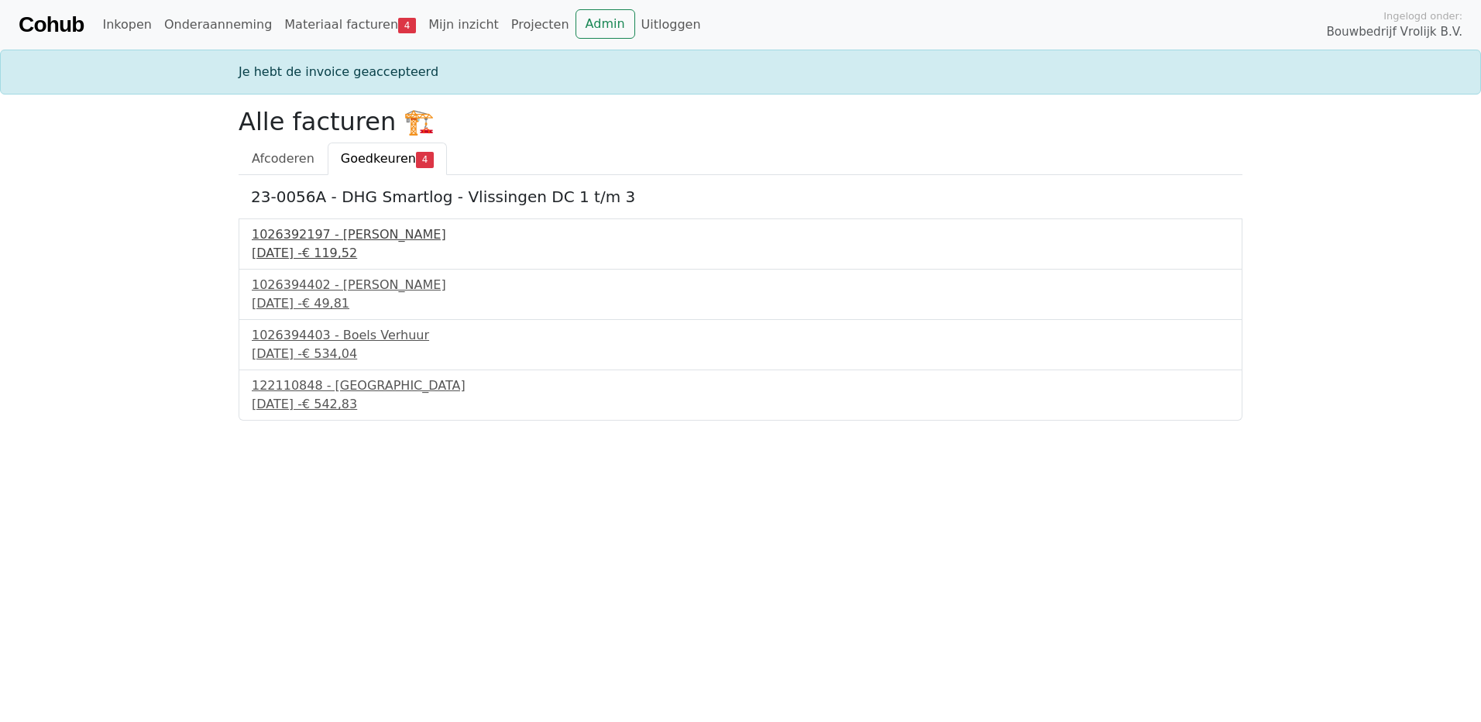
click at [329, 234] on div "1026392197 - Boels Verhuur" at bounding box center [740, 234] width 977 height 19
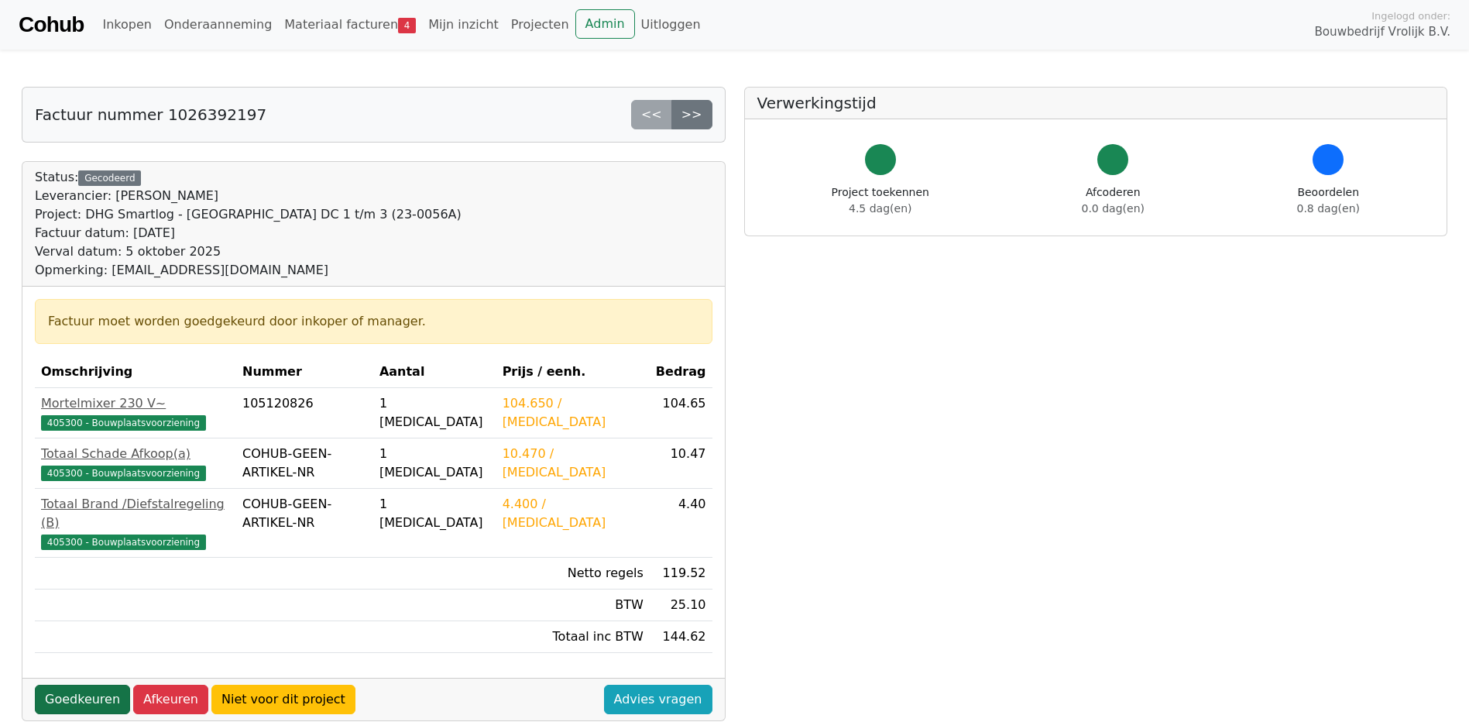
click at [75, 685] on link "Goedkeuren" at bounding box center [82, 699] width 95 height 29
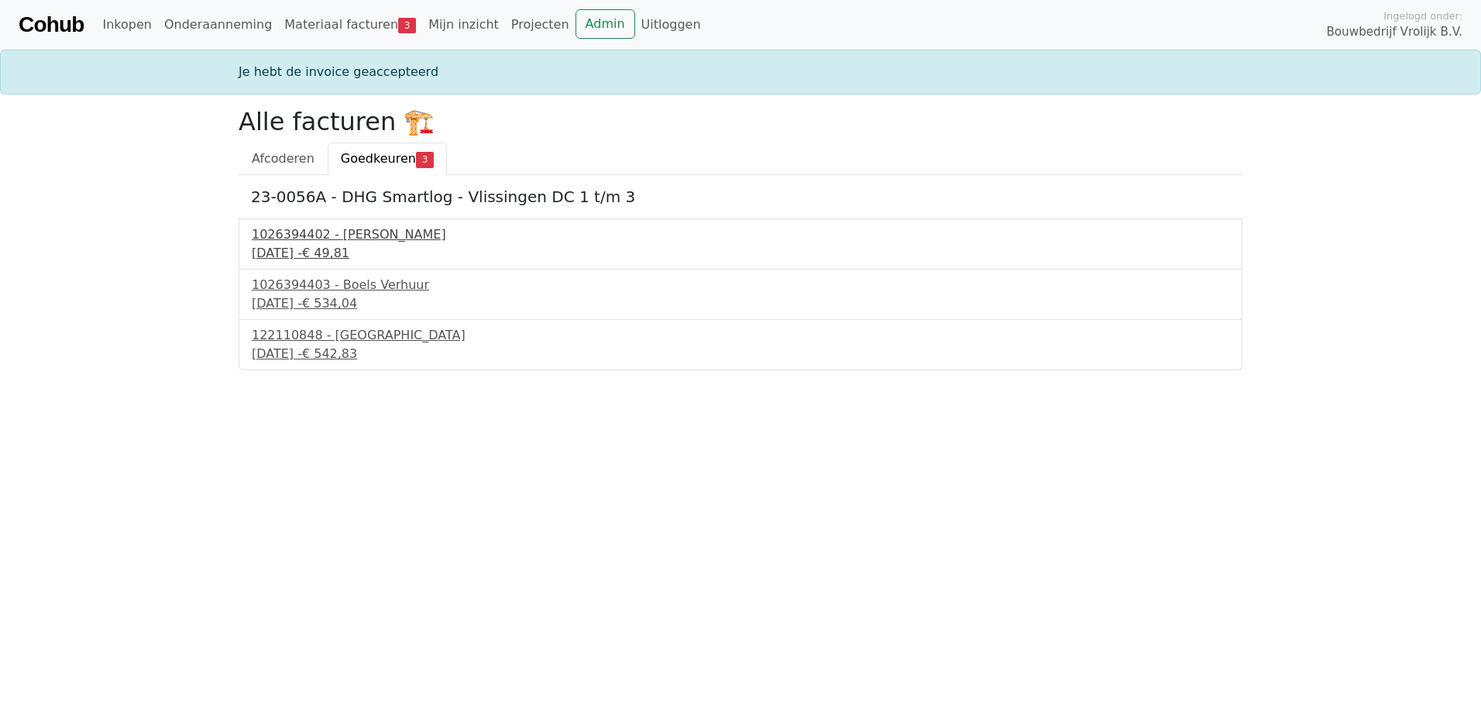
click at [303, 235] on div "1026394402 - [PERSON_NAME]" at bounding box center [740, 234] width 977 height 19
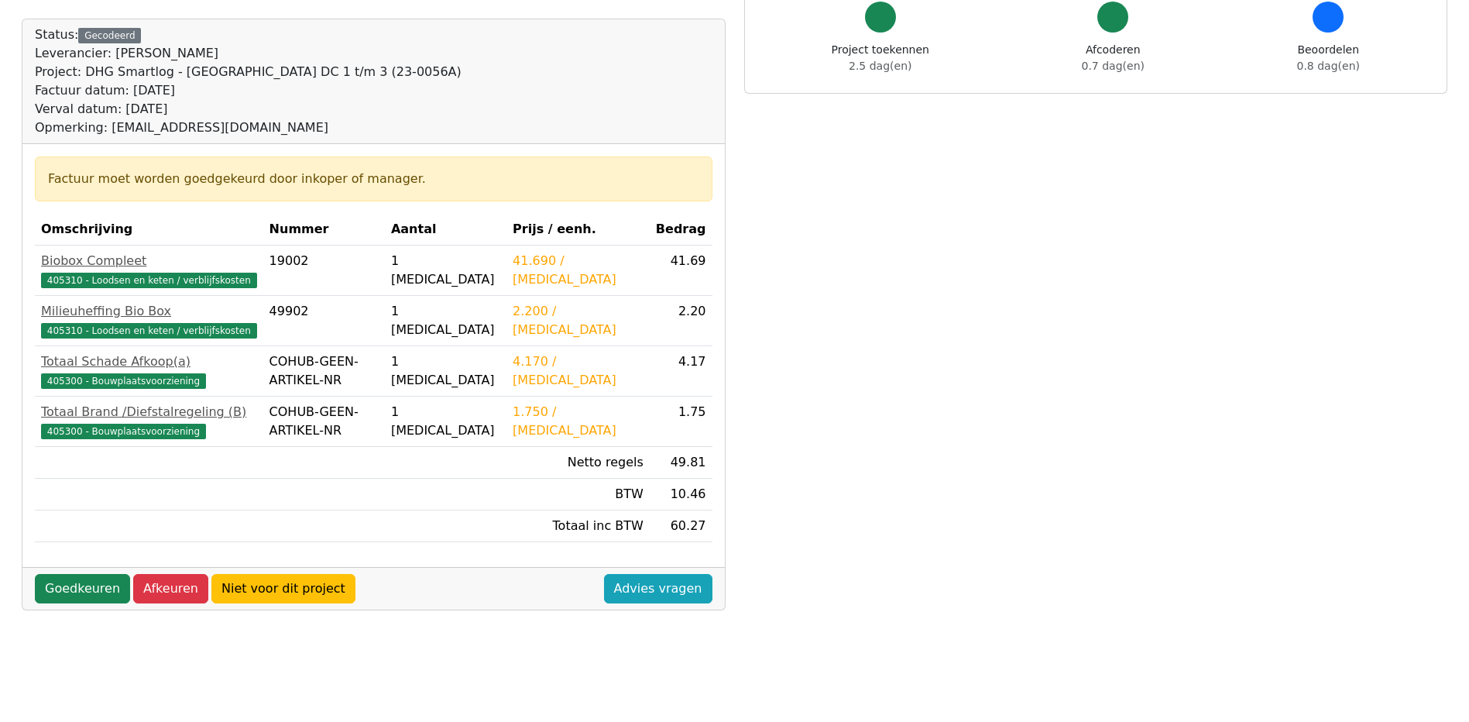
scroll to position [155, 0]
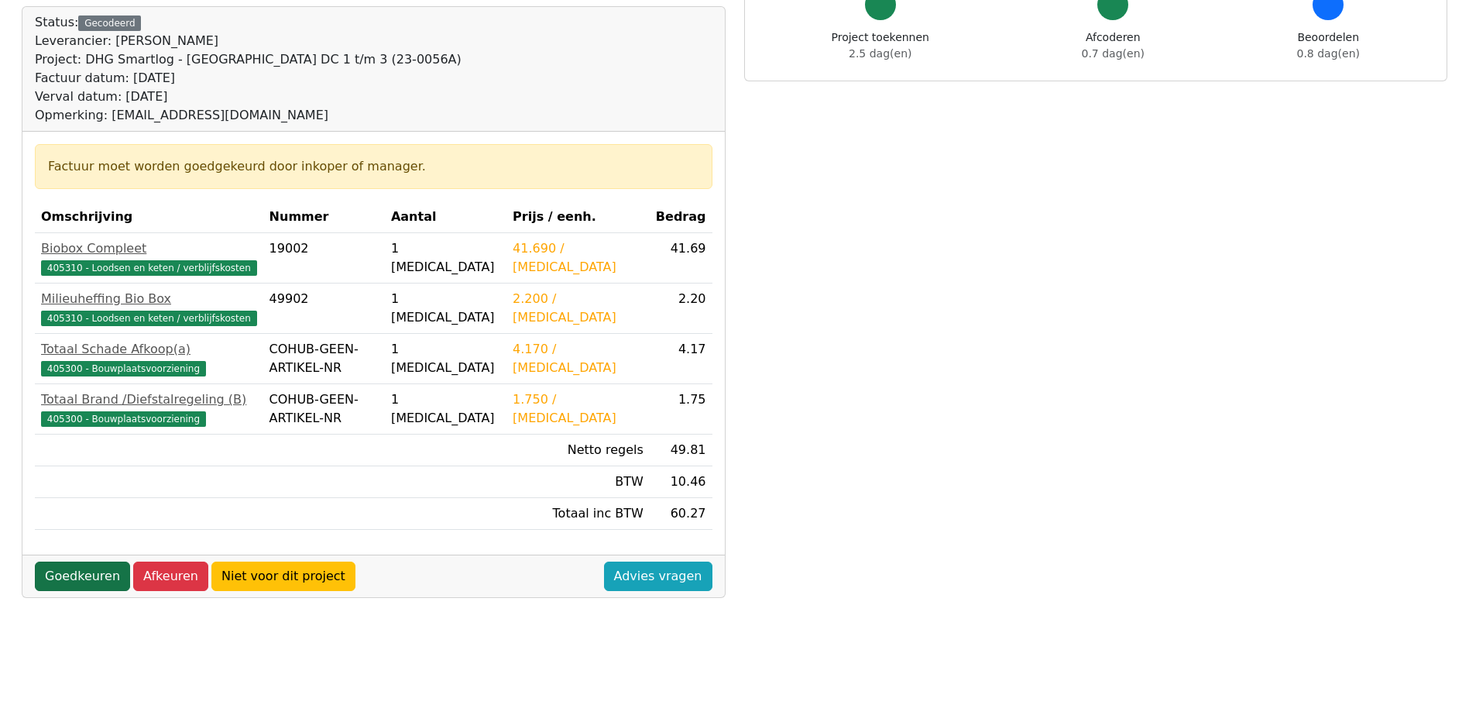
click at [77, 577] on link "Goedkeuren" at bounding box center [82, 576] width 95 height 29
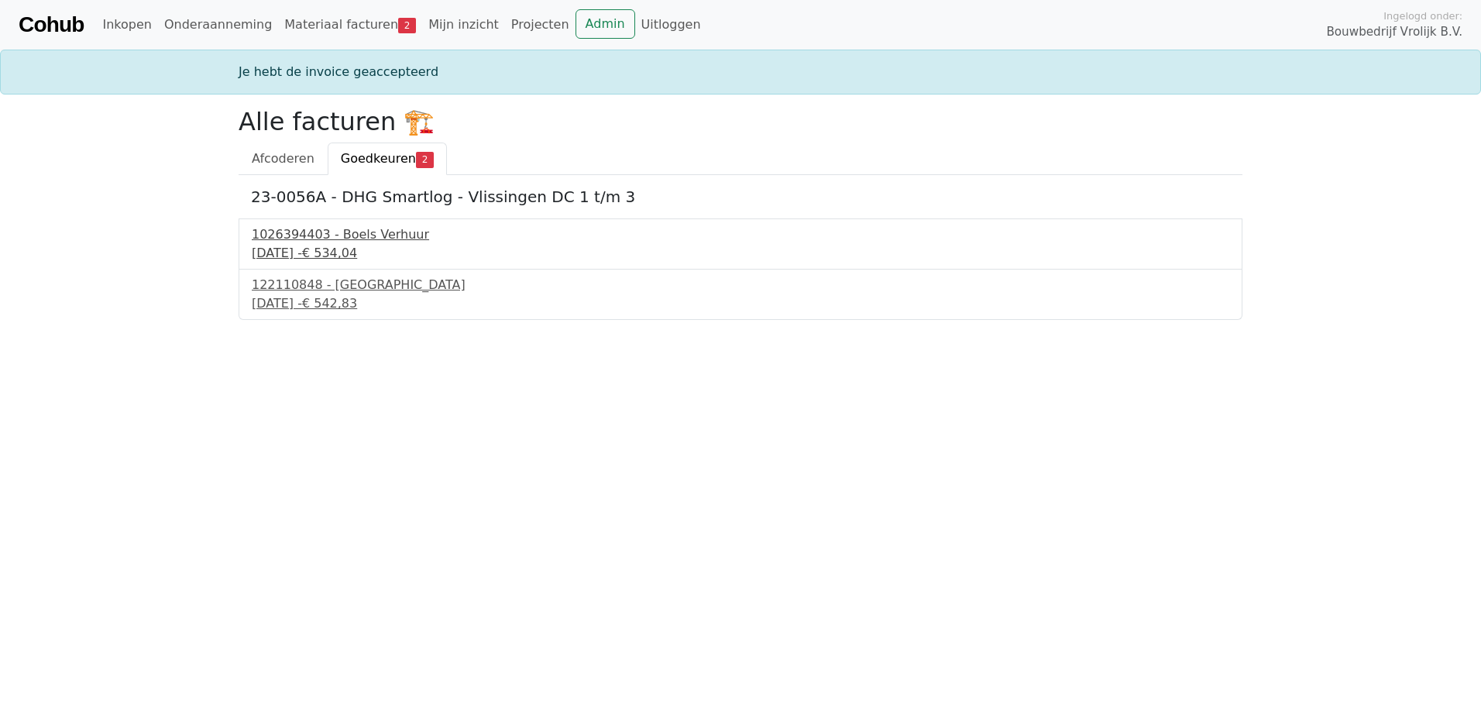
click at [309, 235] on div "1026394403 - Boels Verhuur" at bounding box center [740, 234] width 977 height 19
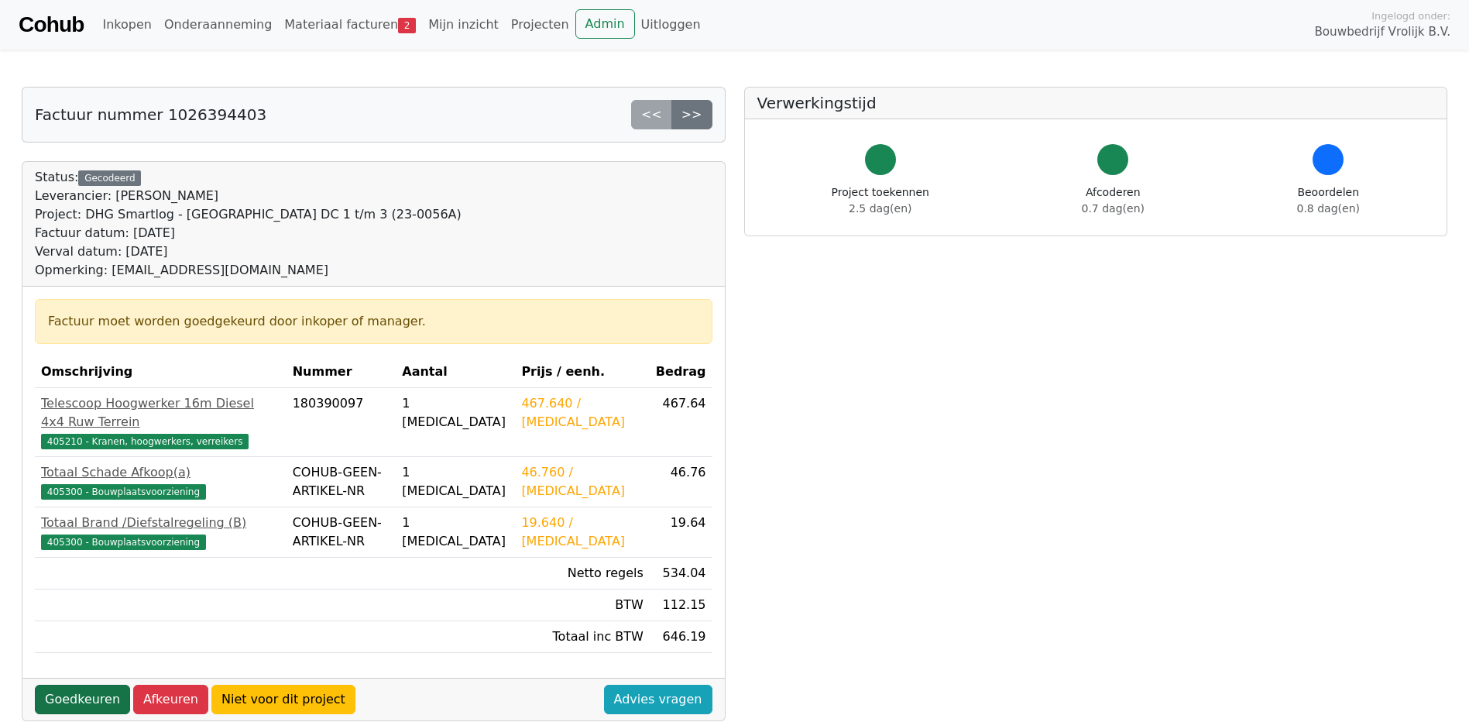
click at [70, 685] on link "Goedkeuren" at bounding box center [82, 699] width 95 height 29
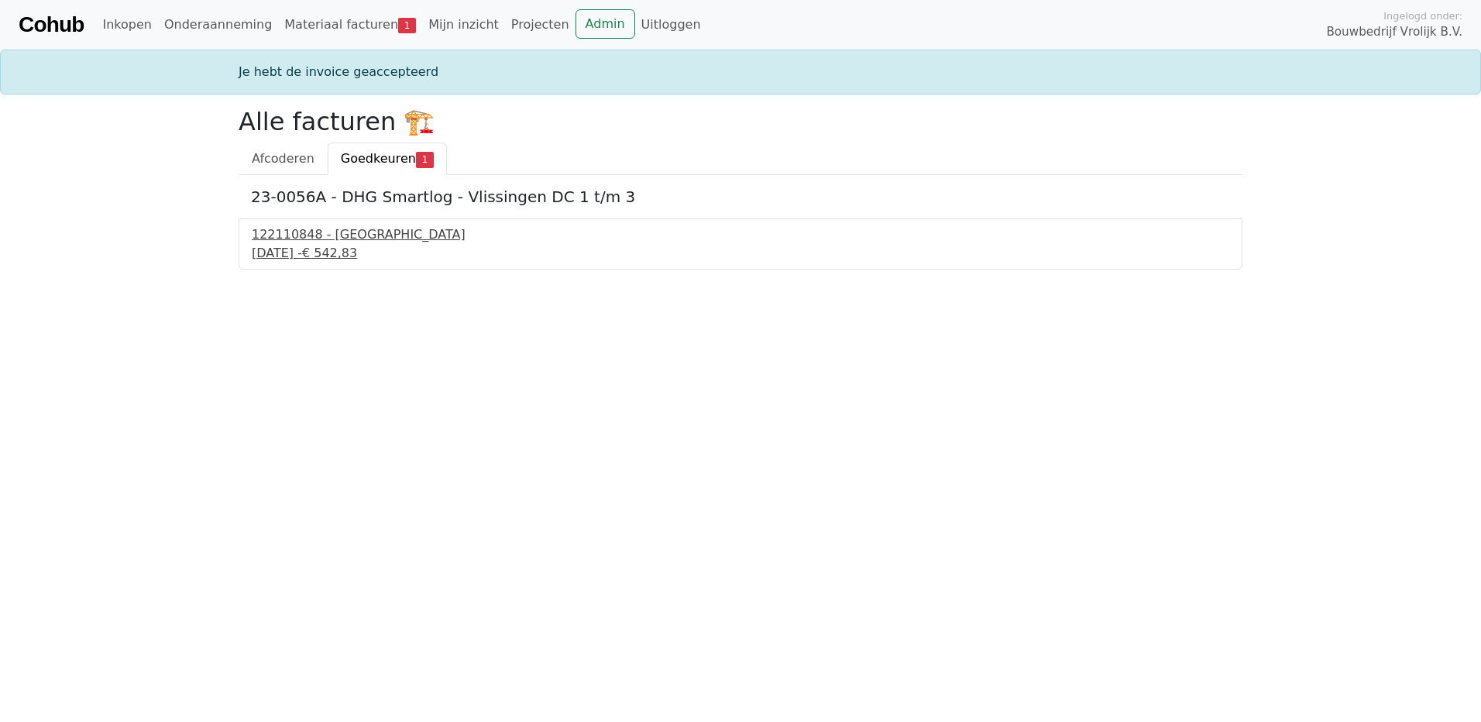
click at [317, 235] on div "122110848 - PontMeyer" at bounding box center [740, 234] width 977 height 19
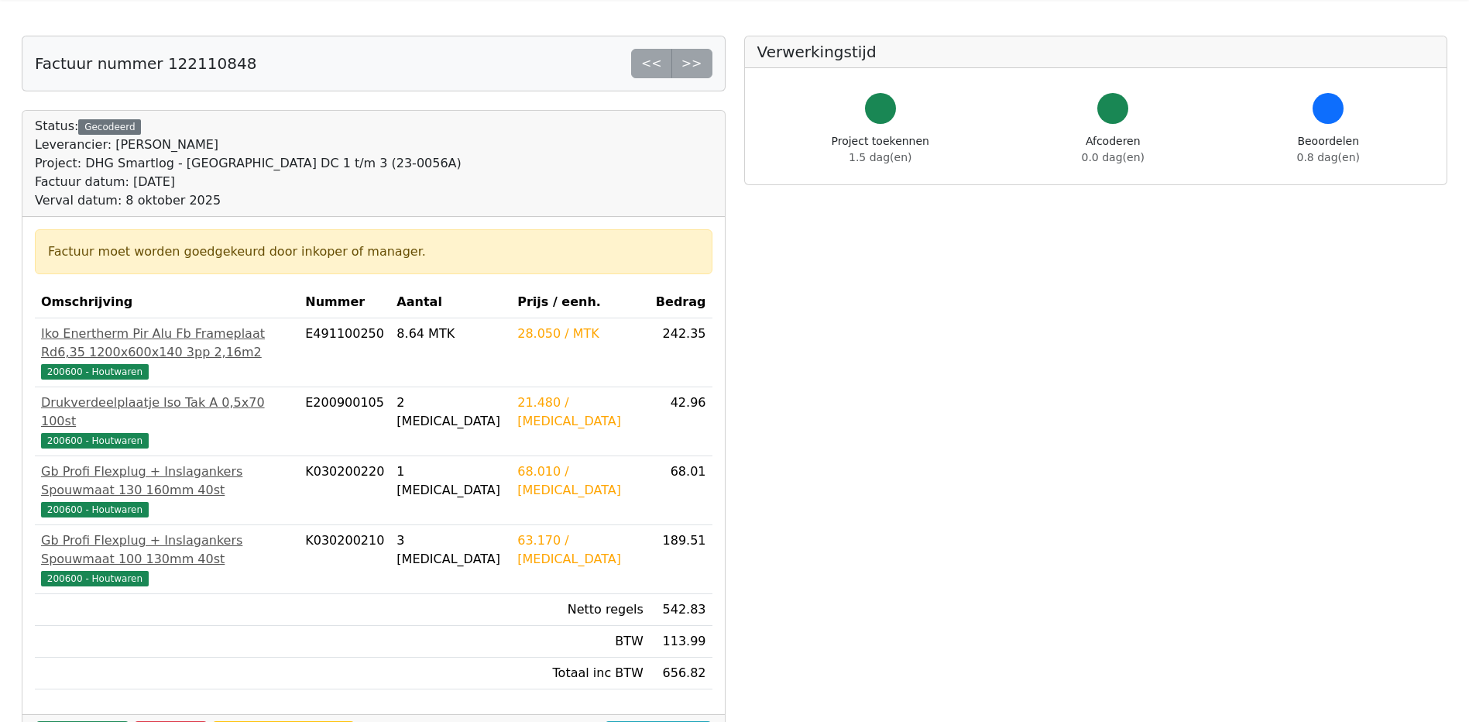
scroll to position [77, 0]
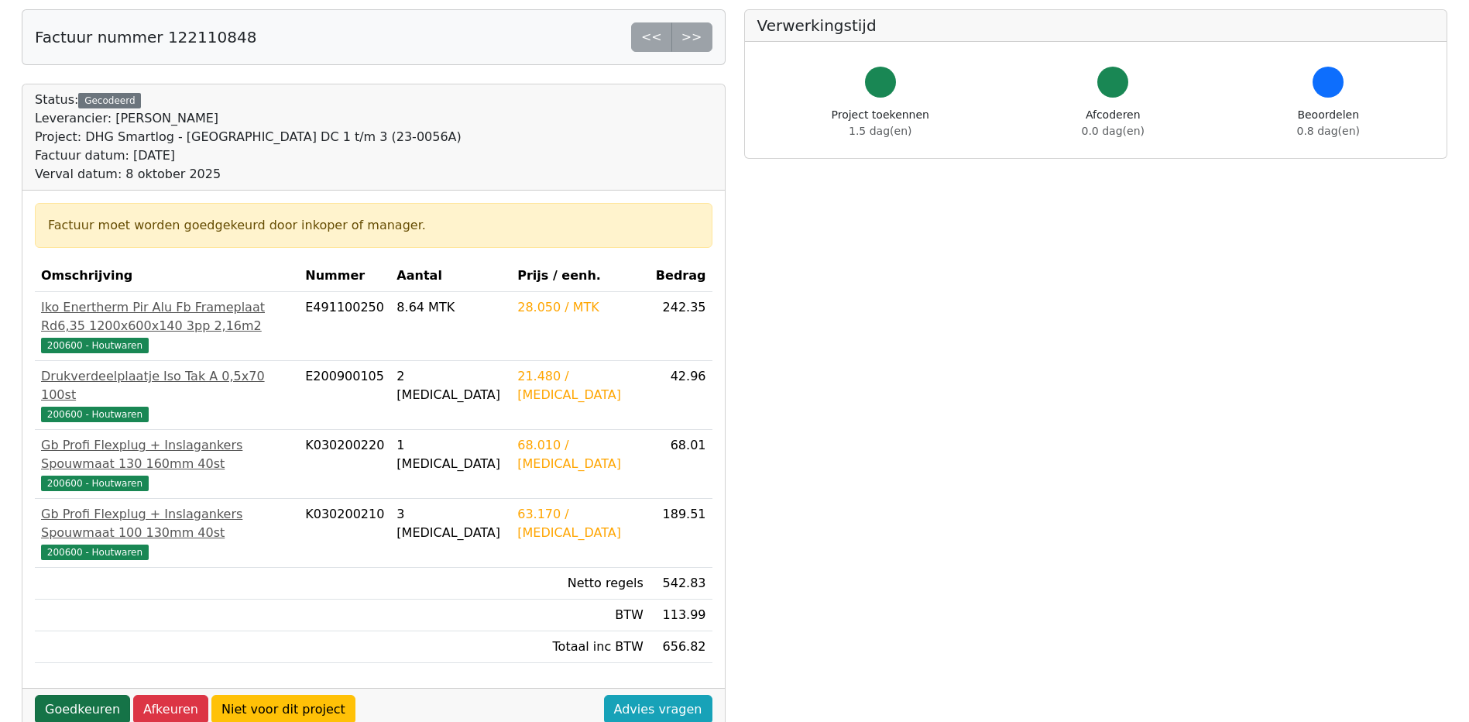
click at [72, 695] on link "Goedkeuren" at bounding box center [82, 709] width 95 height 29
